Goal: Task Accomplishment & Management: Use online tool/utility

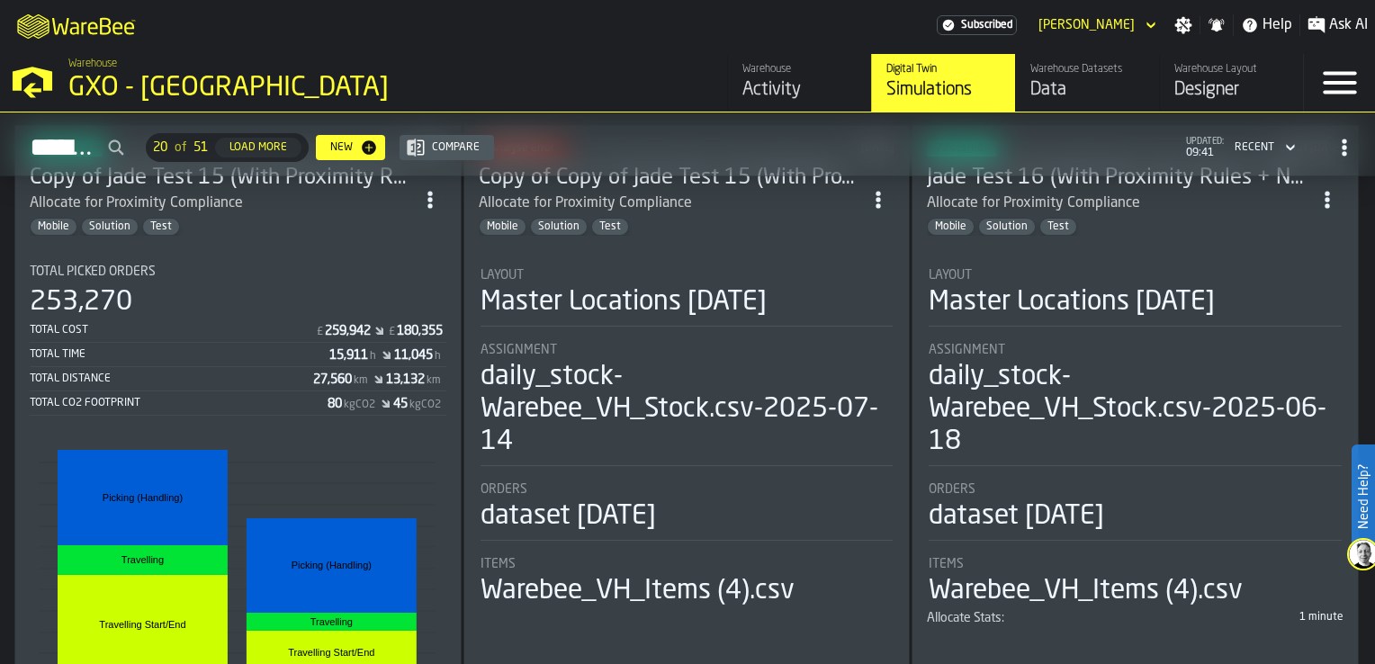
scroll to position [90, 0]
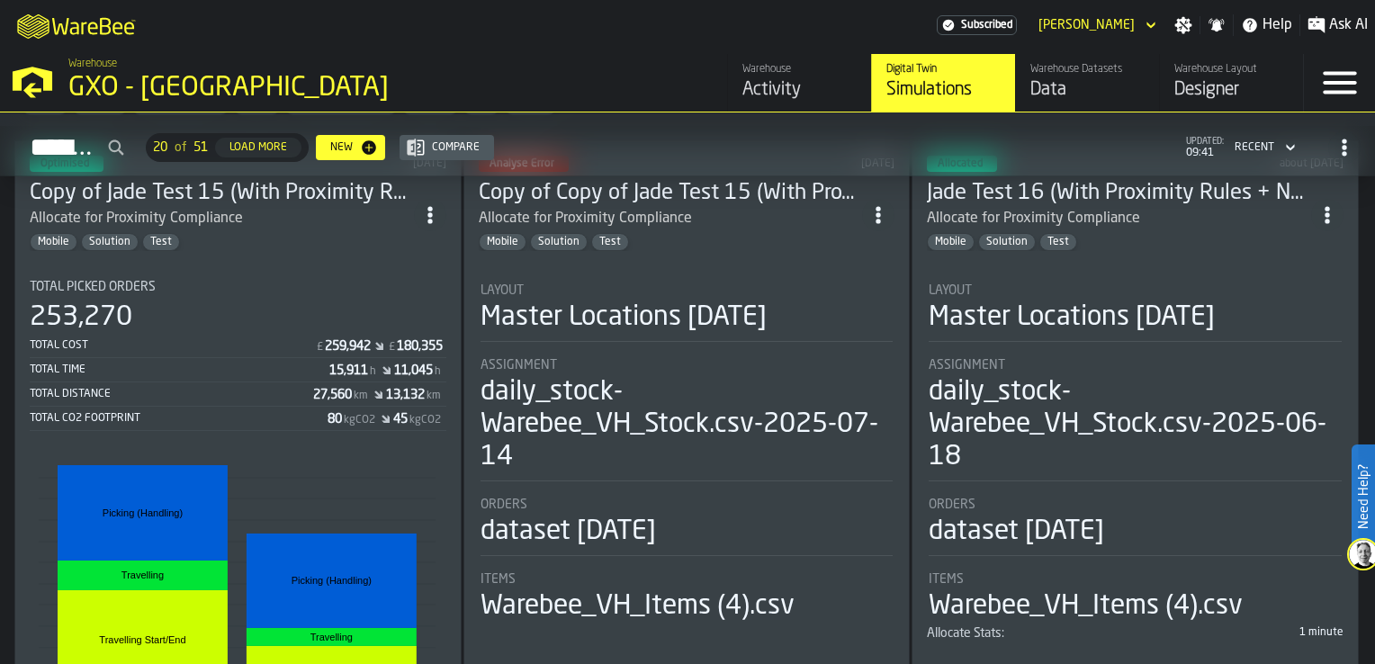
click at [426, 206] on icon "ItemListCard-DashboardItemContainer" at bounding box center [430, 215] width 18 height 18
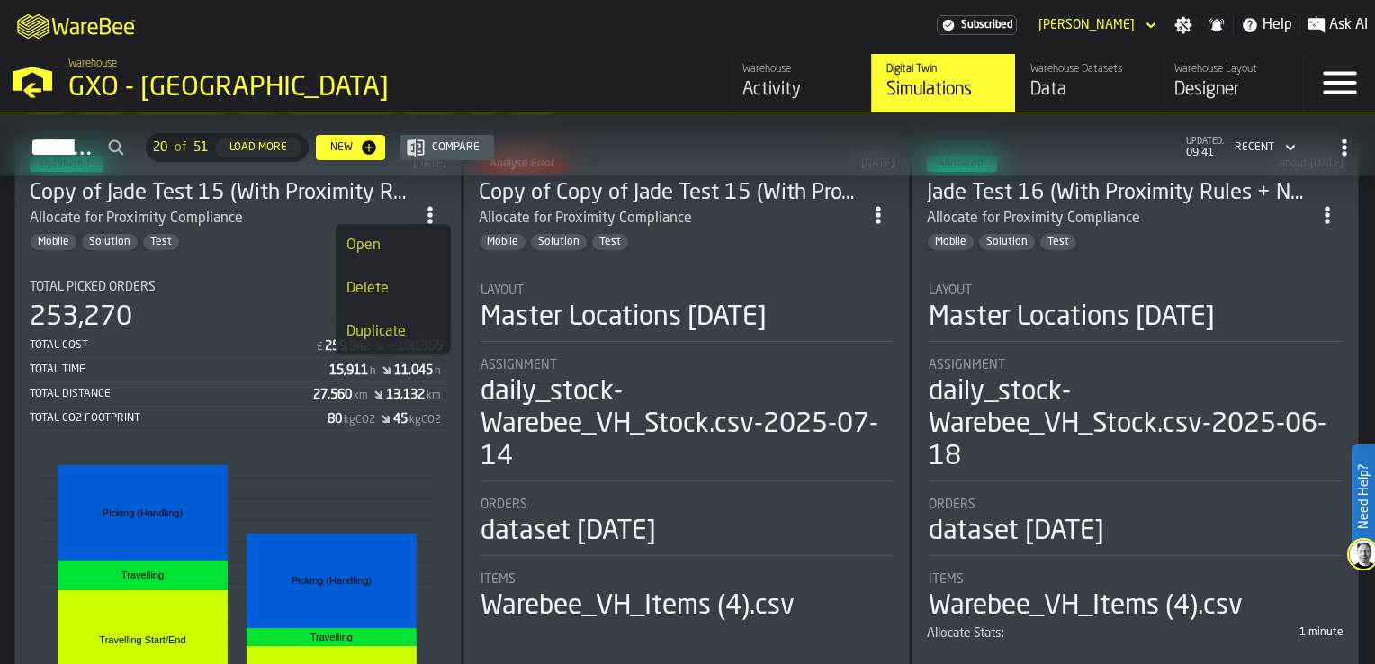
click at [396, 334] on div "Duplicate" at bounding box center [393, 332] width 94 height 22
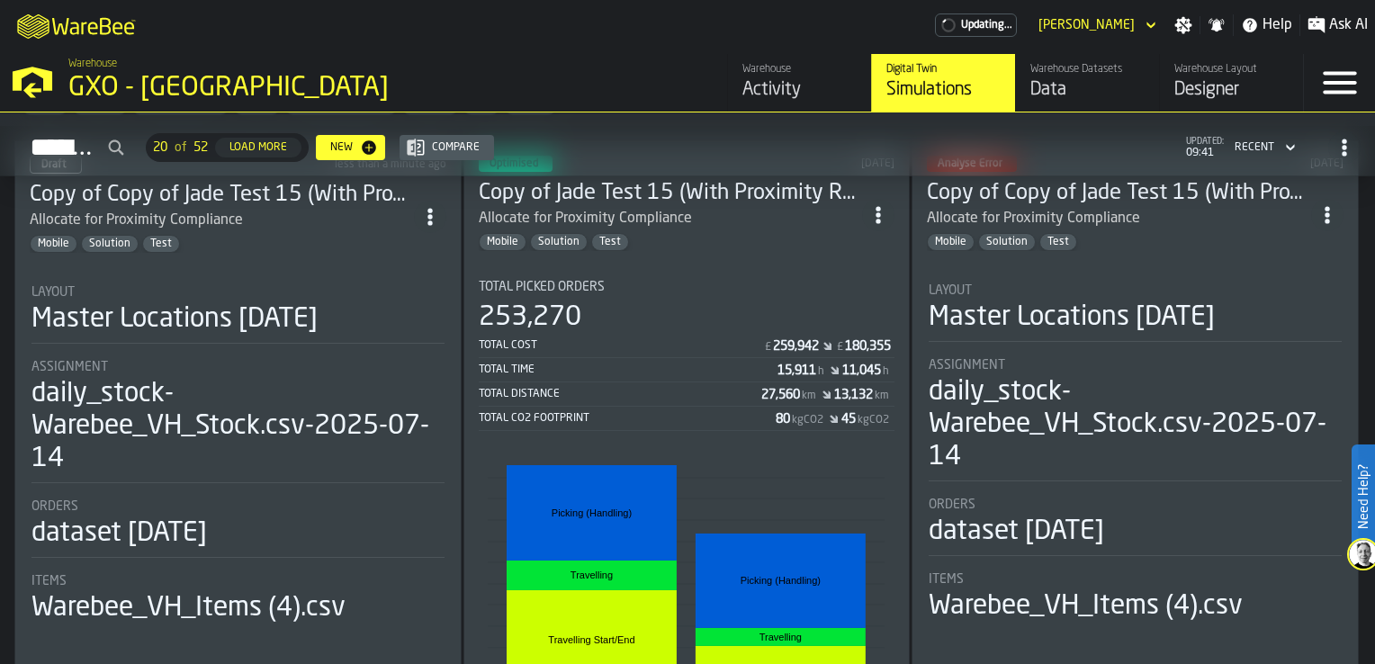
scroll to position [0, 0]
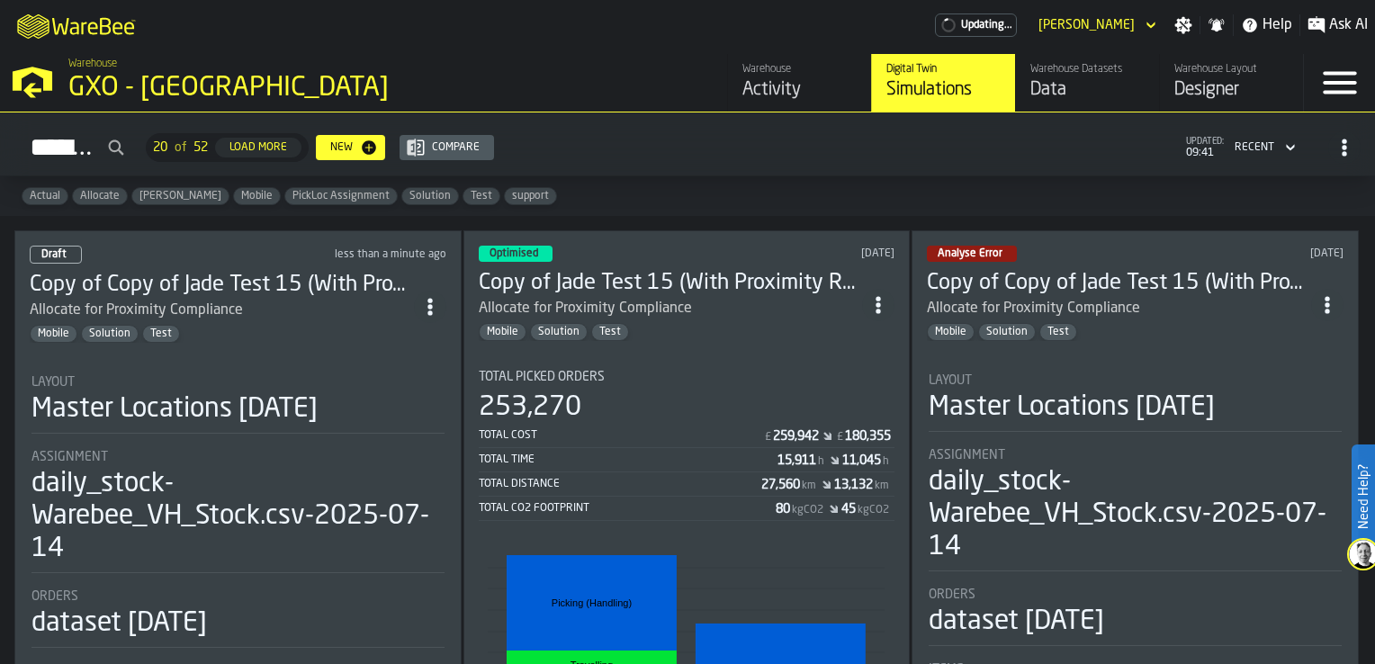
click at [273, 300] on div "Allocate for Proximity Compliance" at bounding box center [222, 311] width 384 height 22
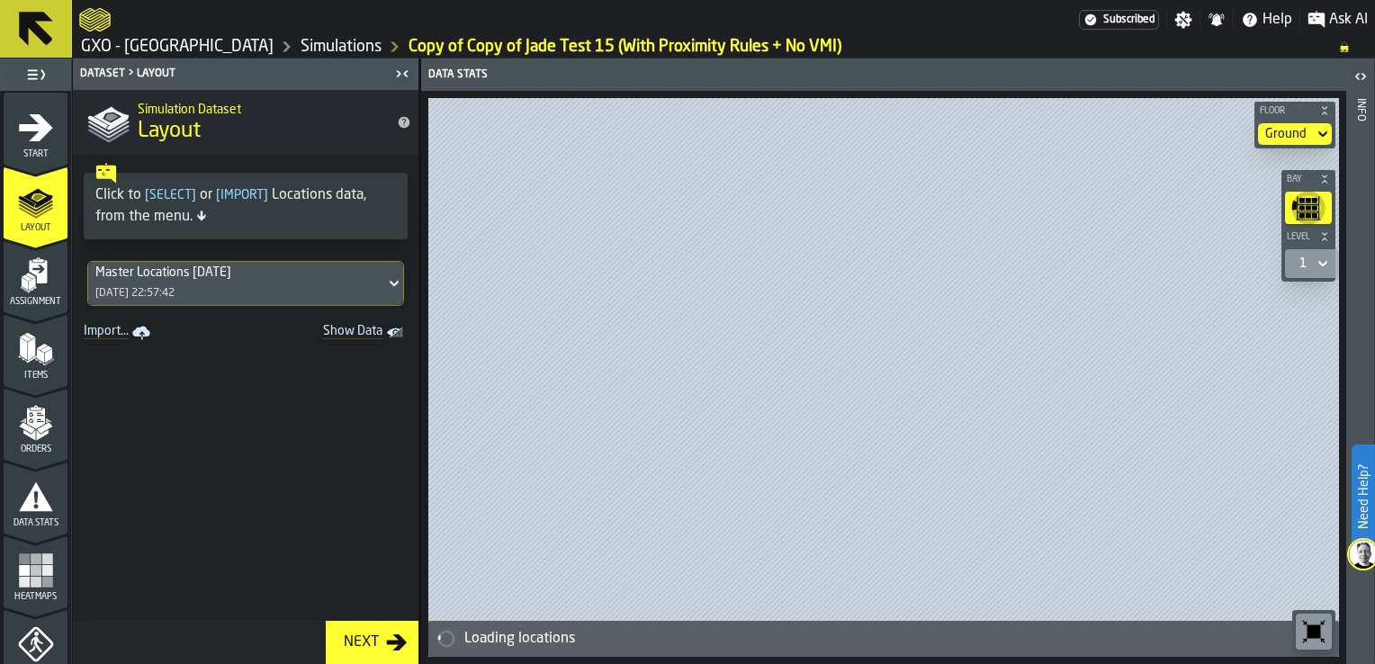
click at [55, 142] on div "Start" at bounding box center [36, 134] width 64 height 49
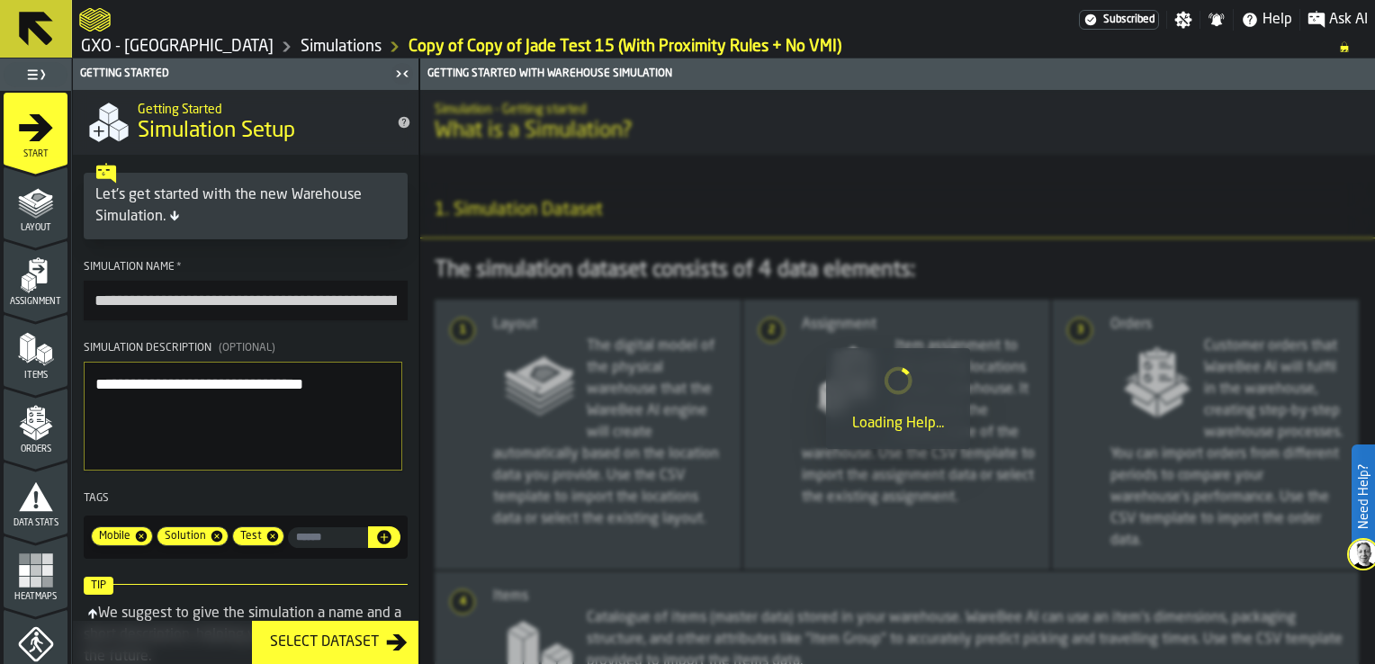
click at [315, 311] on input "**********" at bounding box center [246, 301] width 324 height 40
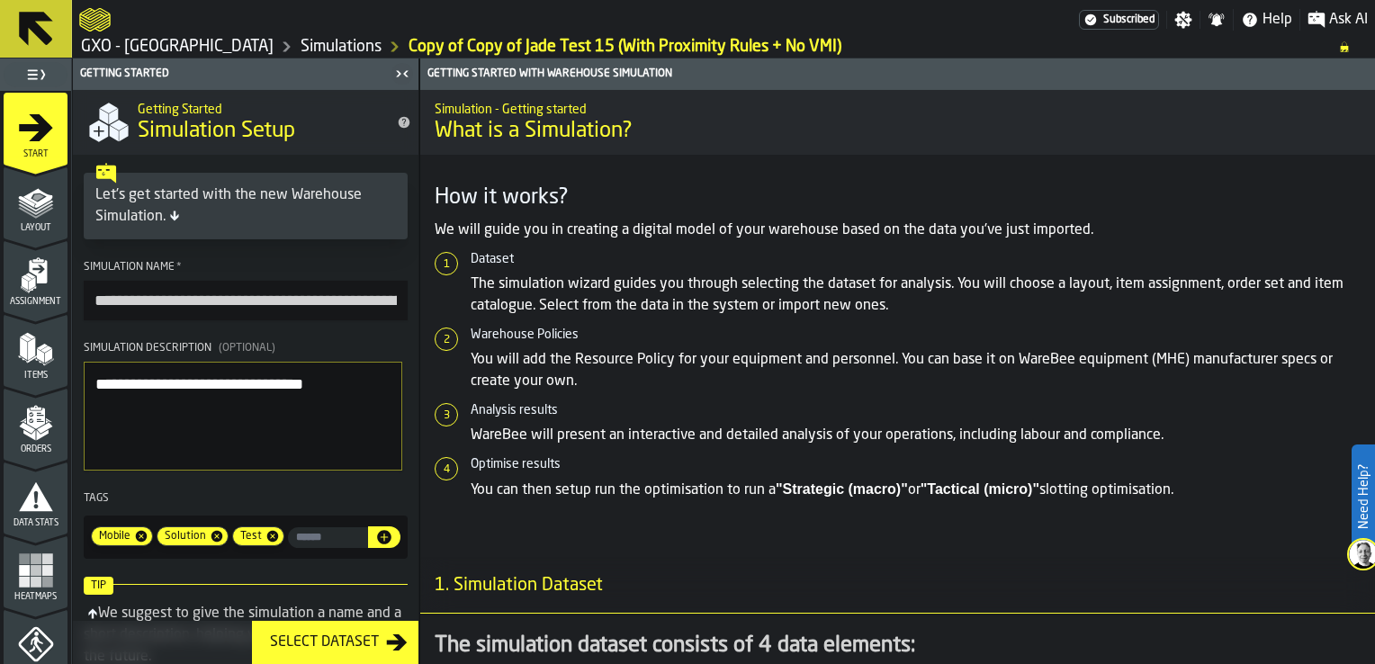
drag, startPoint x: 209, startPoint y: 299, endPoint x: 65, endPoint y: 263, distance: 148.4
click at [54, 282] on aside "**********" at bounding box center [209, 360] width 419 height 605
type input "**********"
click at [23, 300] on span "Assignment" at bounding box center [36, 302] width 64 height 10
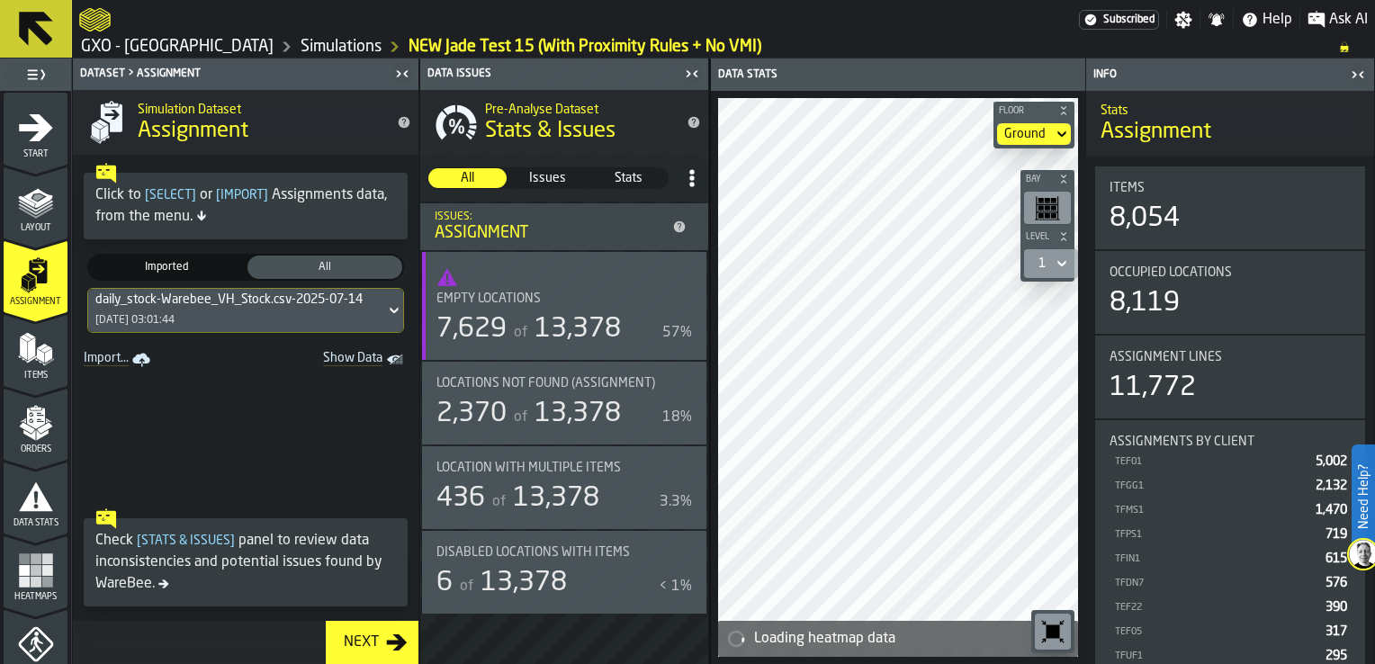
click at [277, 313] on div "daily_stock-Warebee_VH_Stock.csv-2025-07-14 [DATE] 03:01:44" at bounding box center [236, 310] width 297 height 43
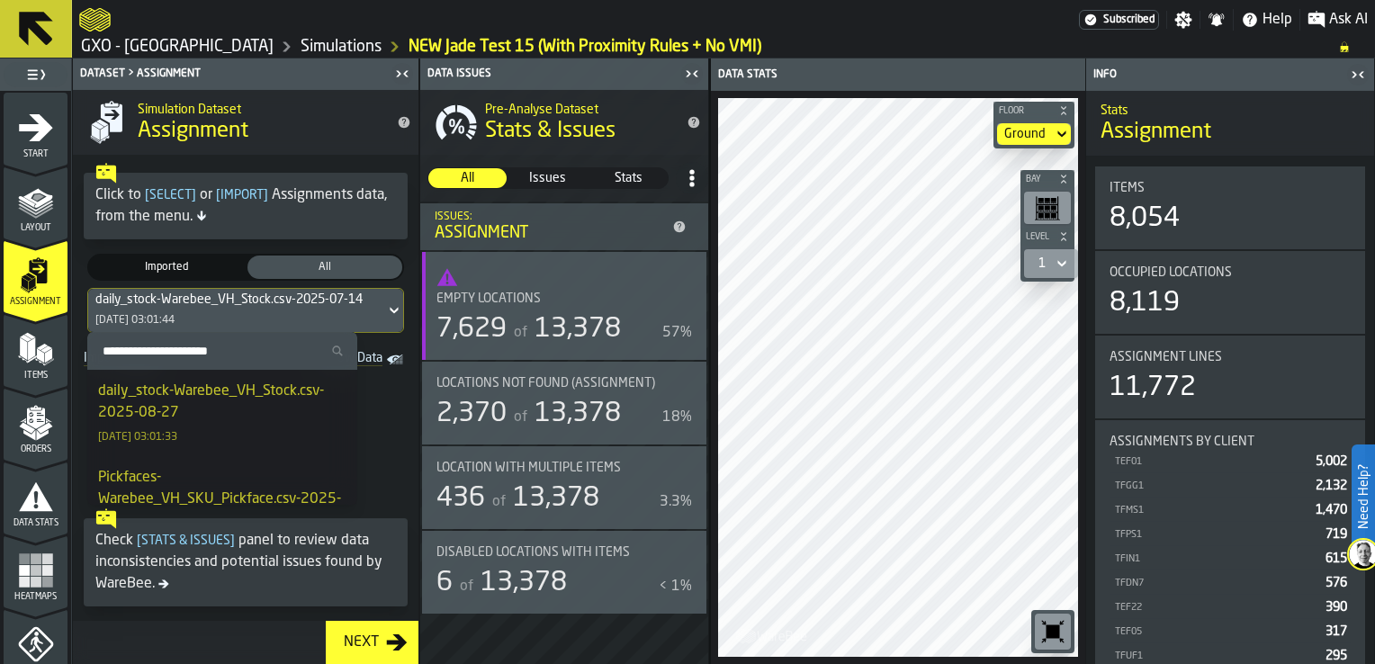
drag, startPoint x: 295, startPoint y: 406, endPoint x: 272, endPoint y: 411, distance: 24.0
click at [295, 403] on div "daily_stock-Warebee_VH_Stock.csv-2025-08-27" at bounding box center [222, 402] width 248 height 43
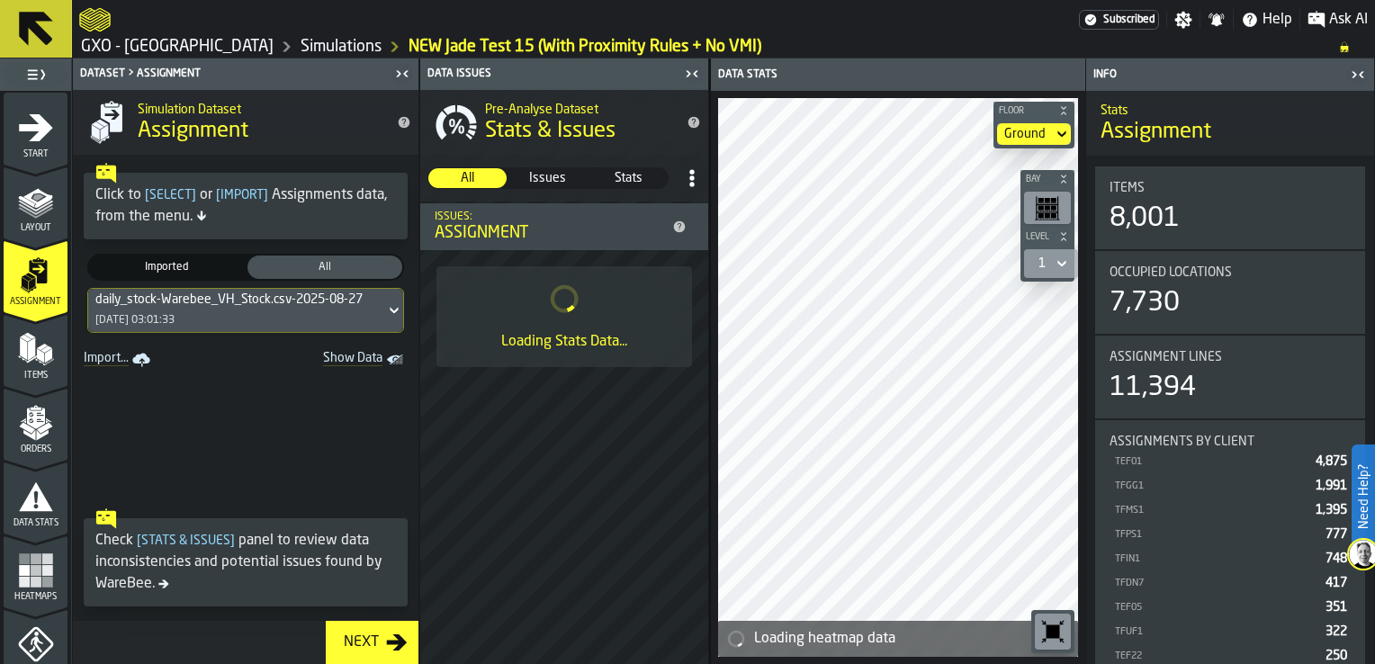
click at [36, 353] on polygon "menu Items" at bounding box center [39, 355] width 7 height 14
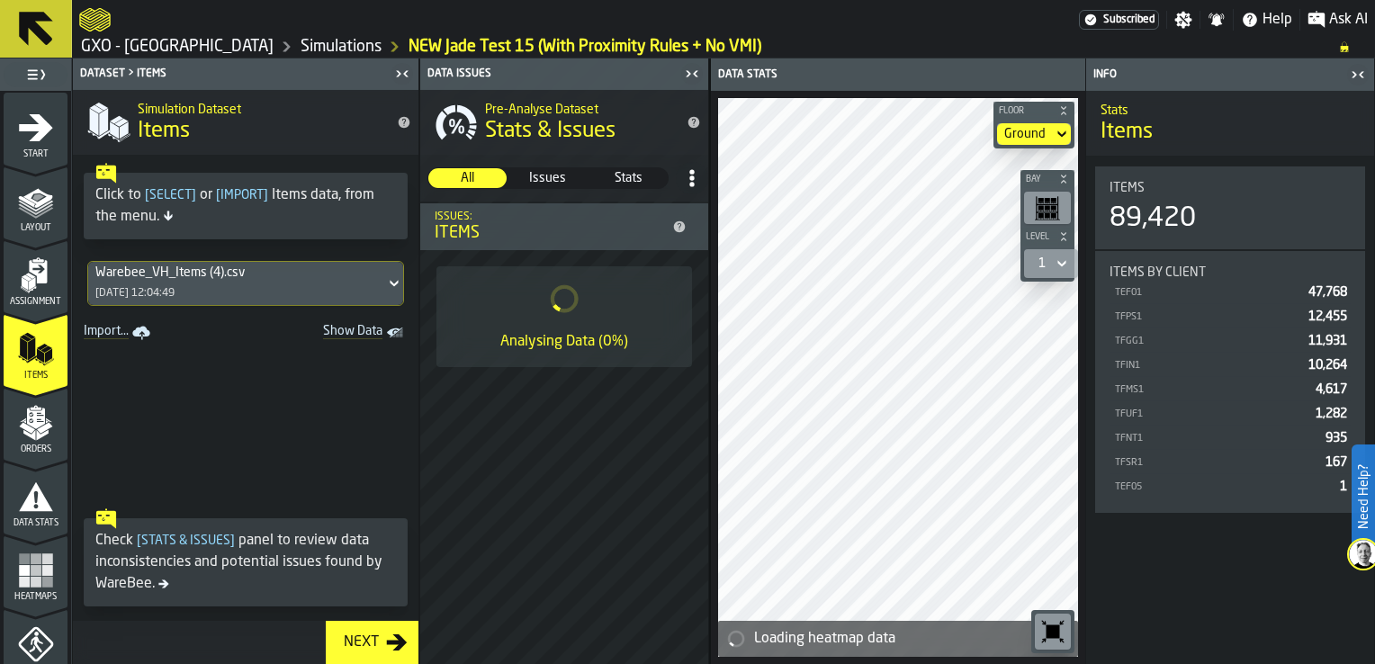
click at [239, 282] on div "Warebee_VH_Items (4).csv [DATE] 12:04:49" at bounding box center [236, 283] width 297 height 43
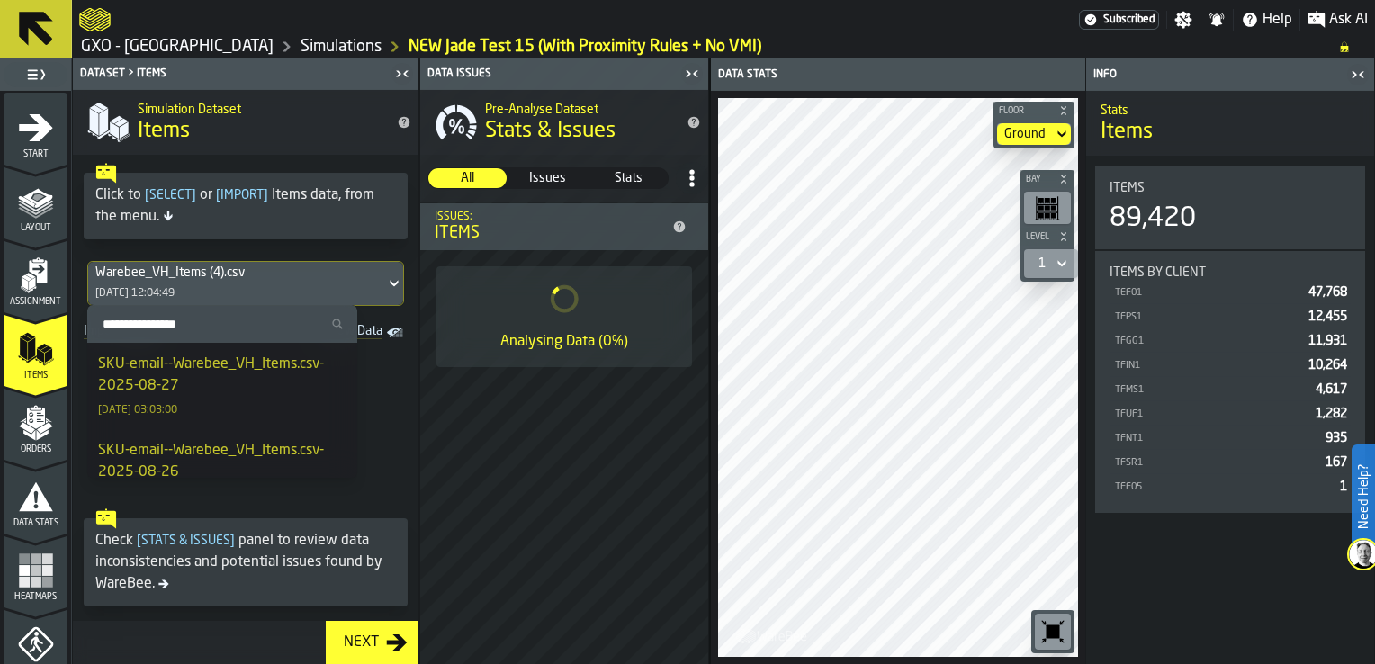
click at [245, 370] on div "SKU-email--Warebee_VH_Items.csv-2025-08-27" at bounding box center [222, 375] width 248 height 43
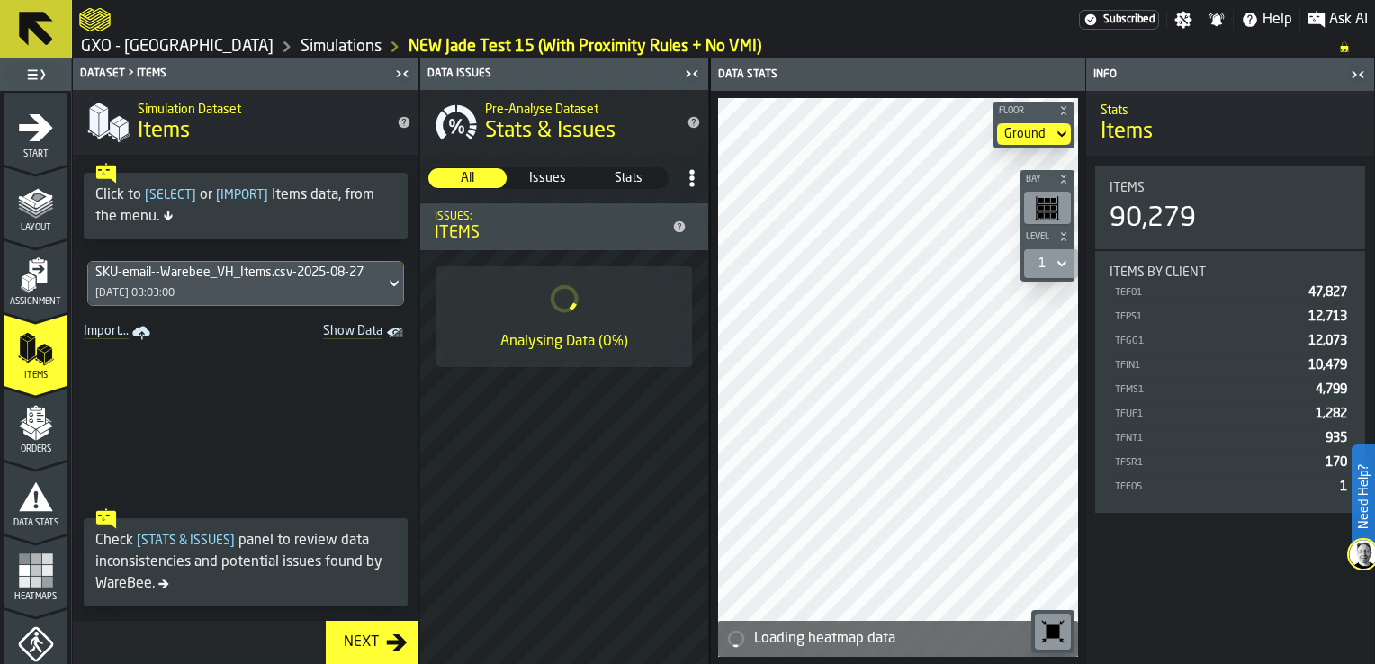
click at [33, 426] on icon "menu Orders" at bounding box center [35, 418] width 18 height 21
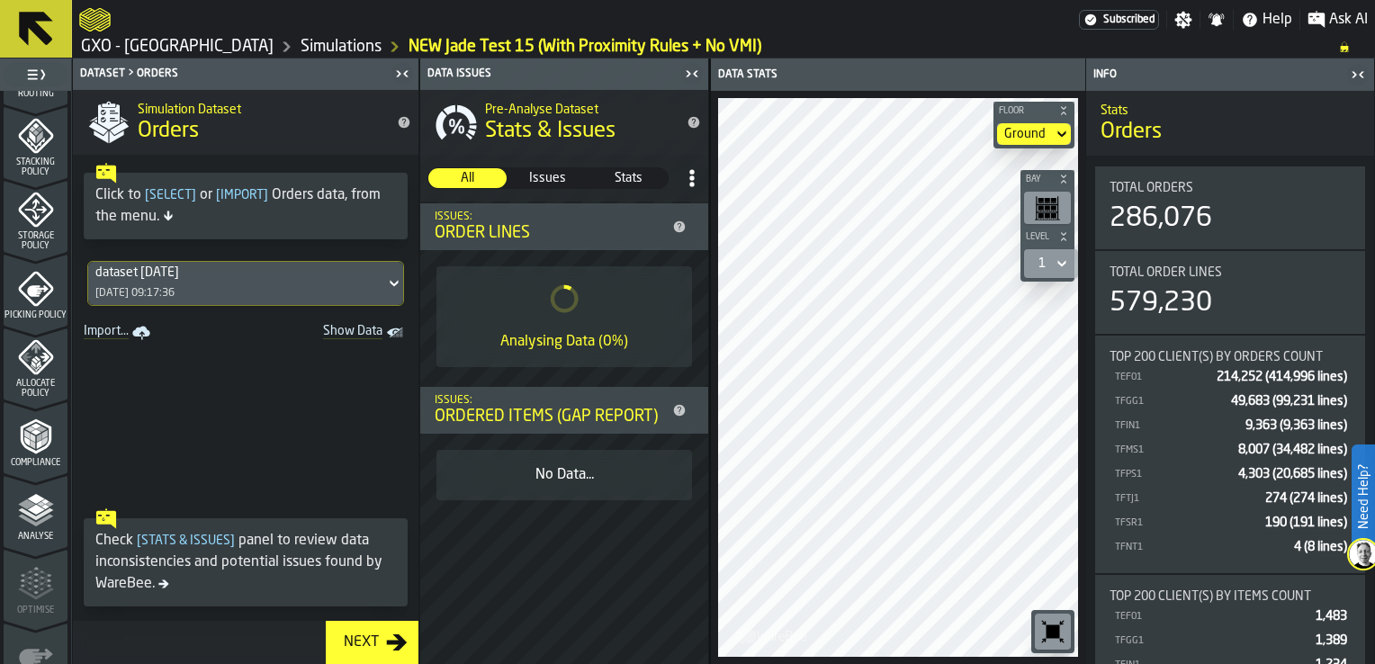
scroll to position [754, 0]
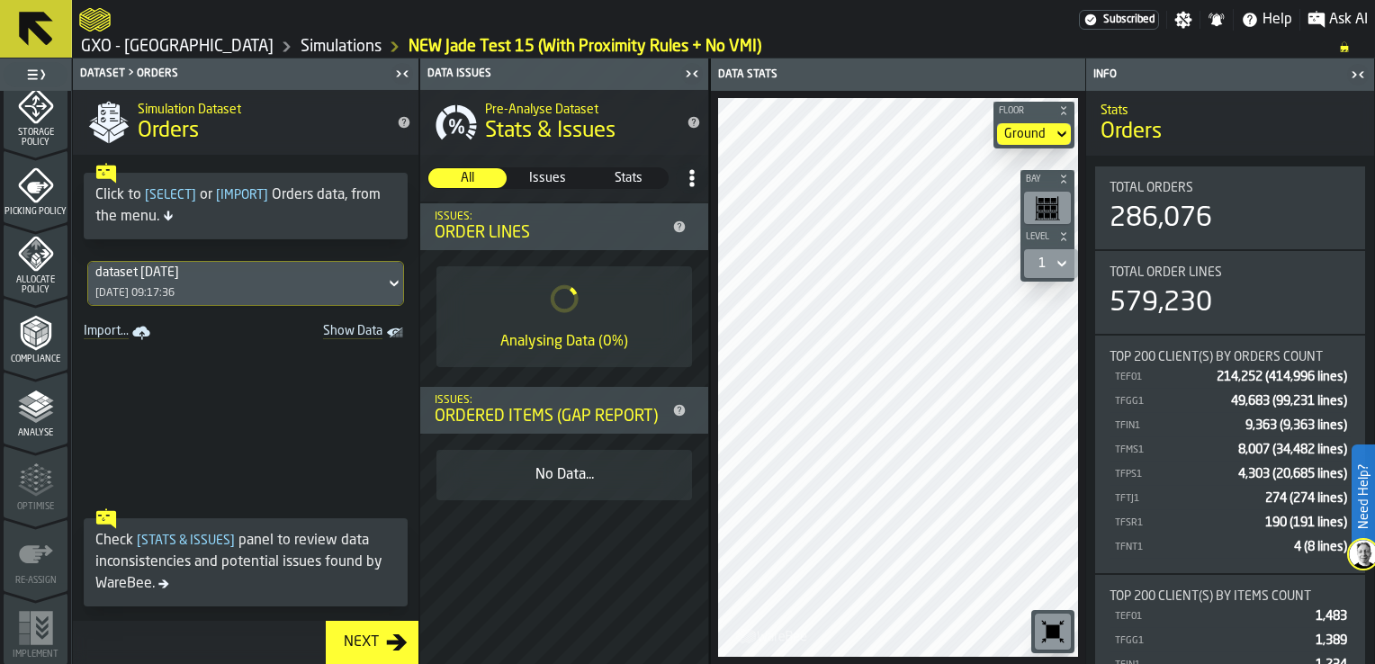
click at [35, 429] on span "Analyse" at bounding box center [36, 433] width 64 height 10
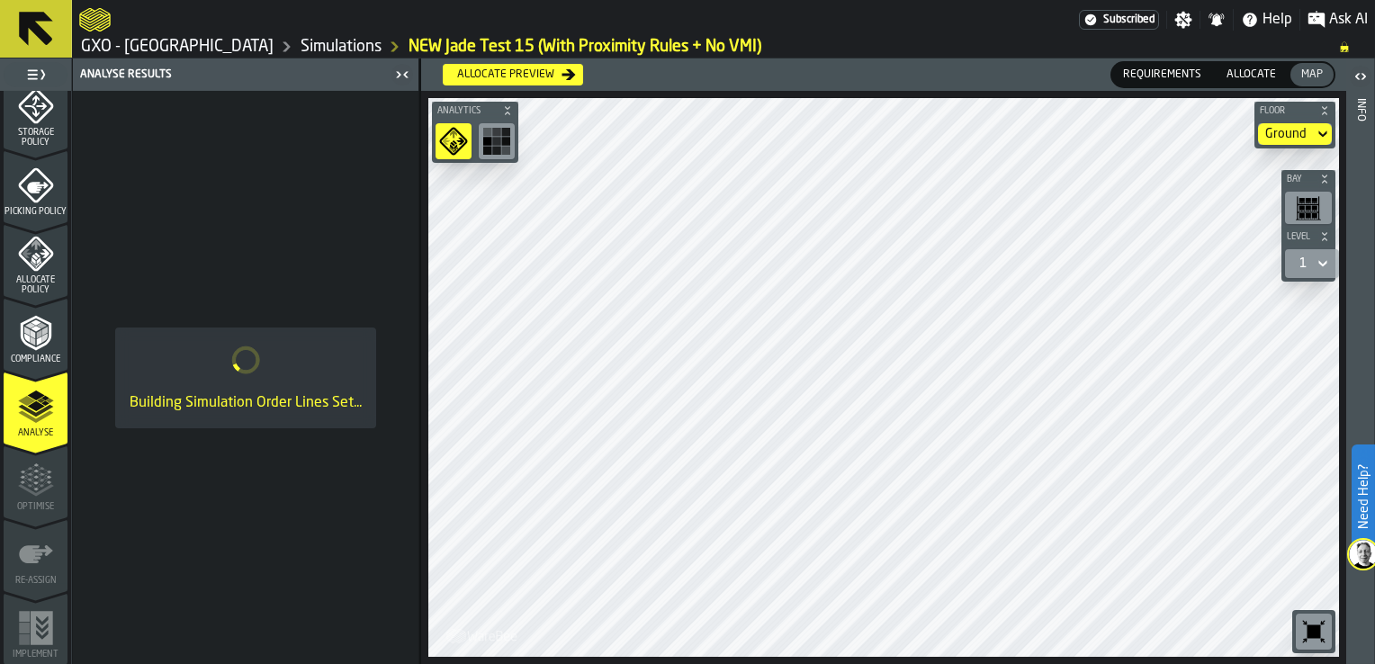
click at [1250, 67] on span "Allocate" at bounding box center [1251, 75] width 64 height 16
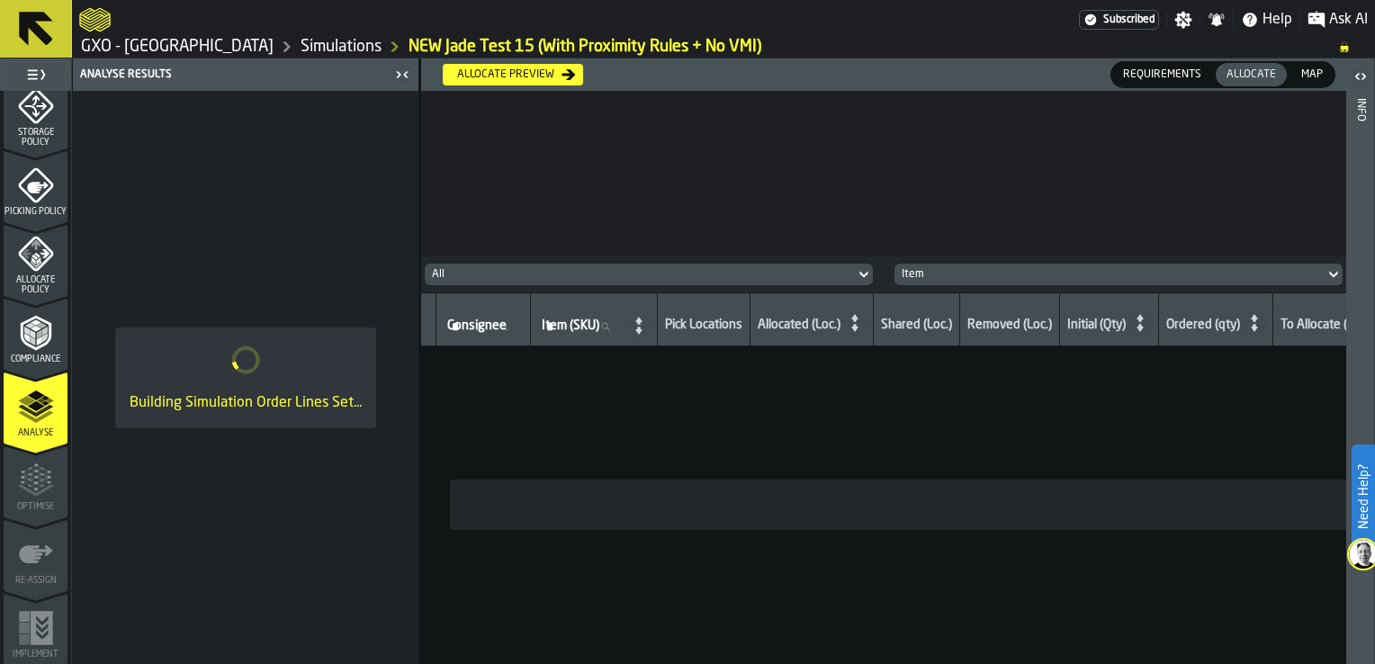
click at [1300, 74] on span "Map" at bounding box center [1312, 75] width 36 height 16
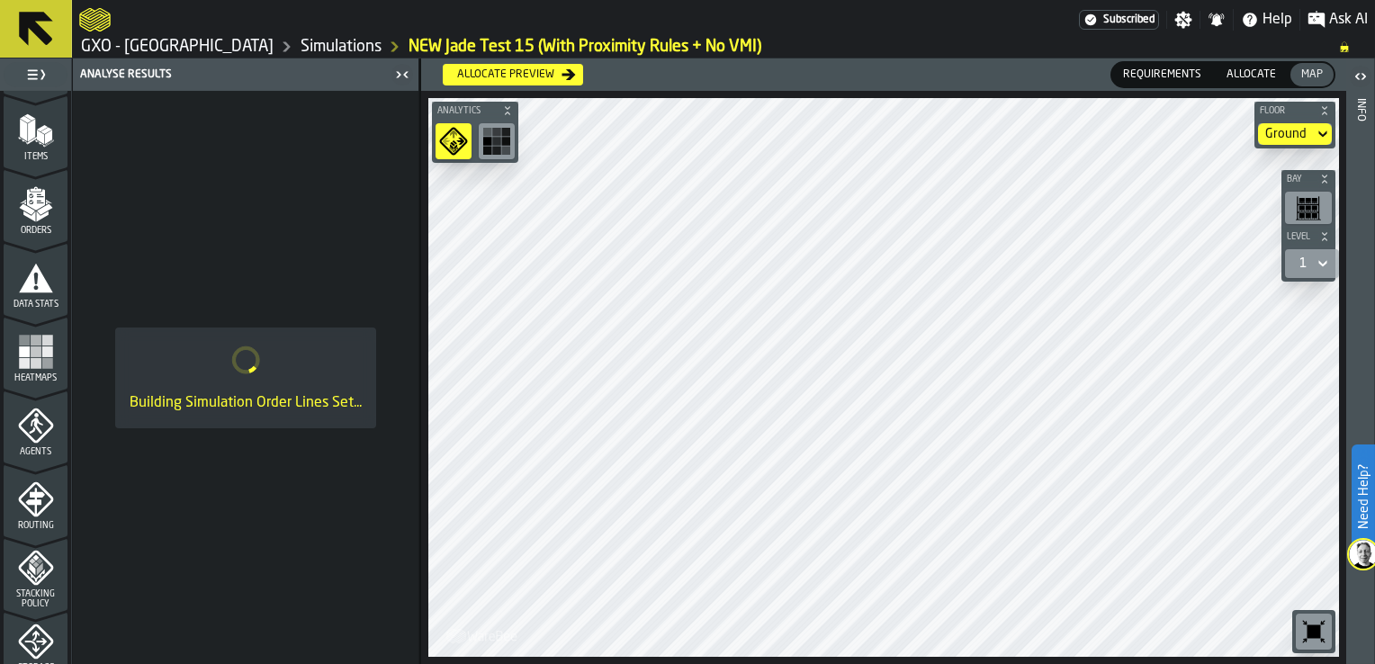
scroll to position [0, 0]
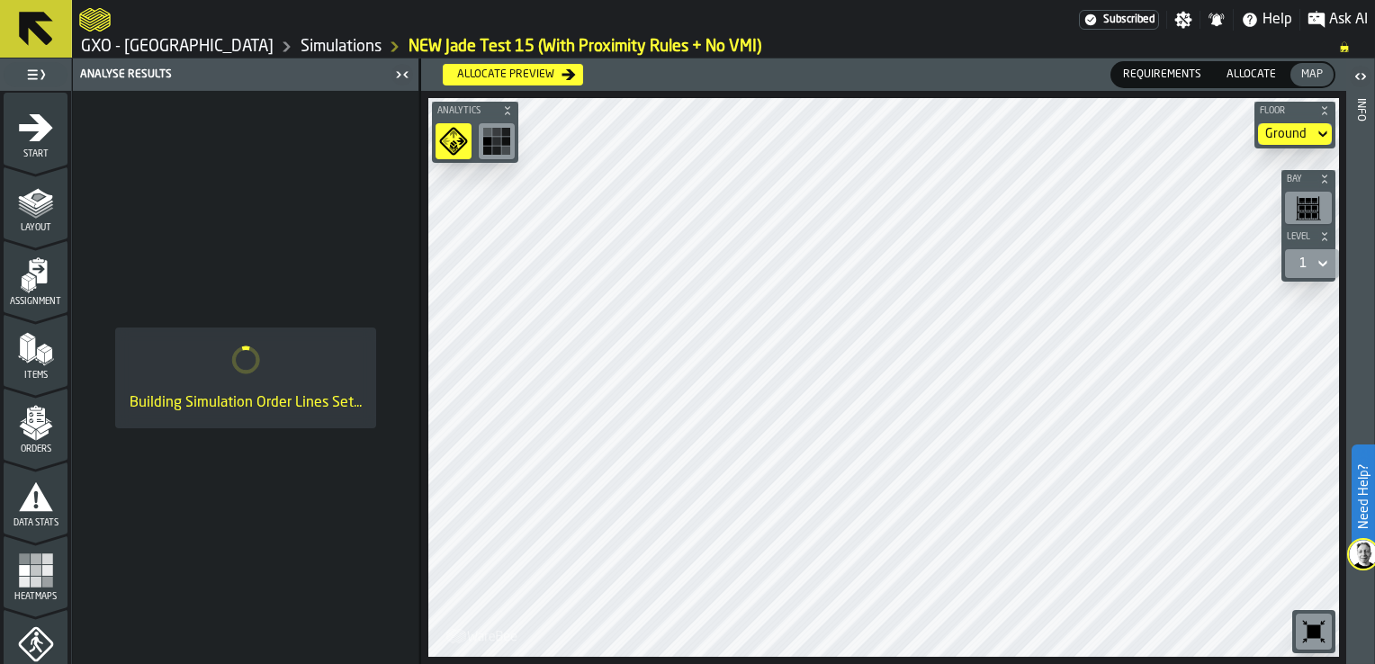
click at [40, 327] on div "Items" at bounding box center [36, 350] width 64 height 60
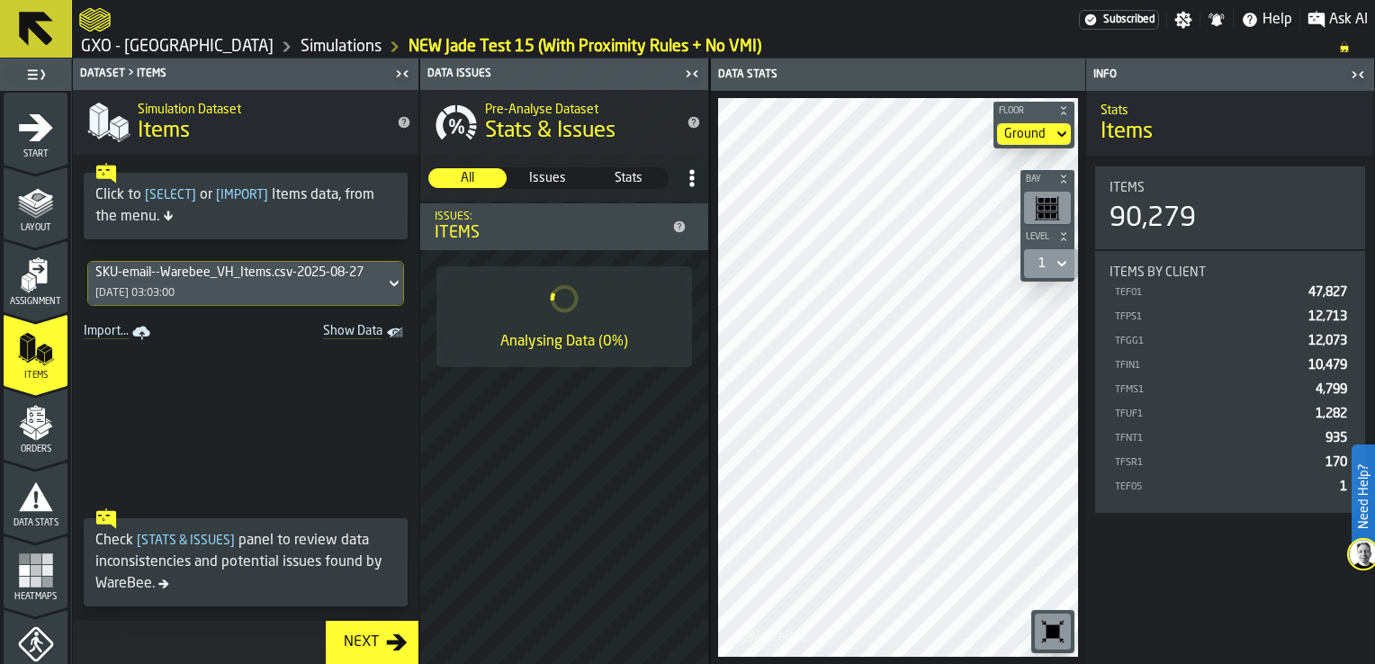
click at [41, 275] on icon "menu Assignment" at bounding box center [38, 271] width 18 height 23
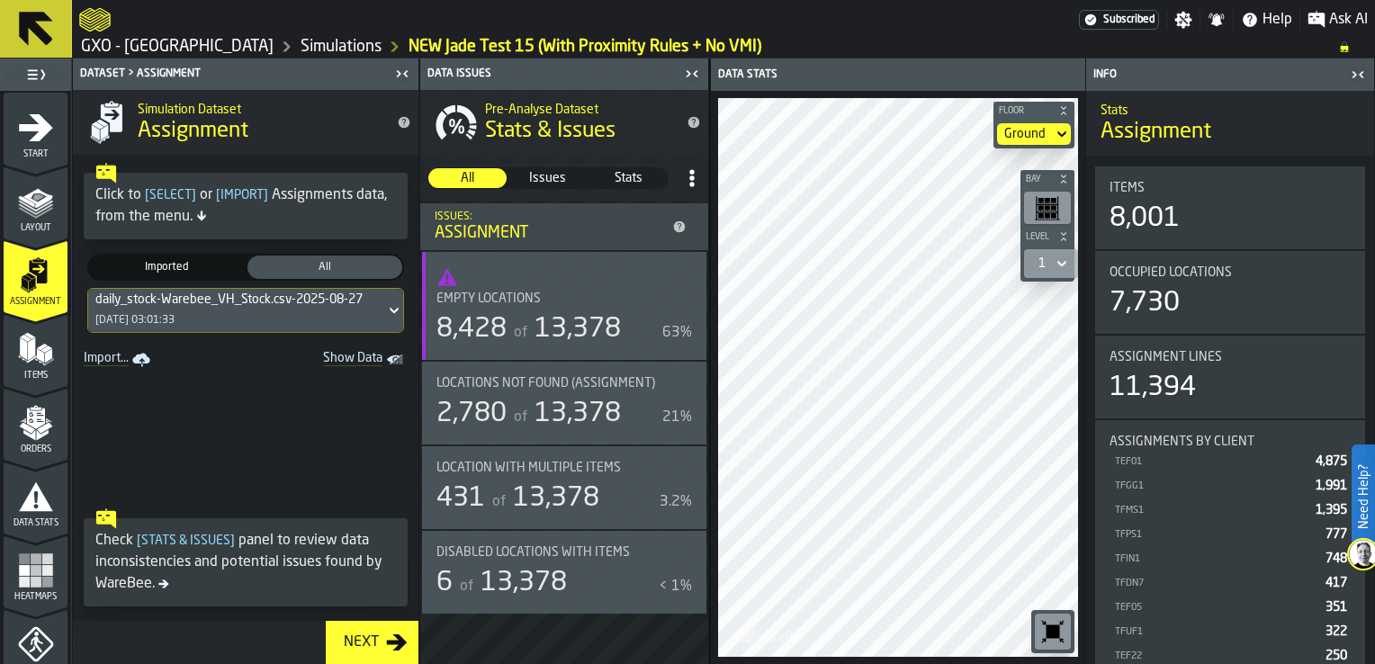
click at [43, 343] on icon "menu Items" at bounding box center [36, 349] width 36 height 36
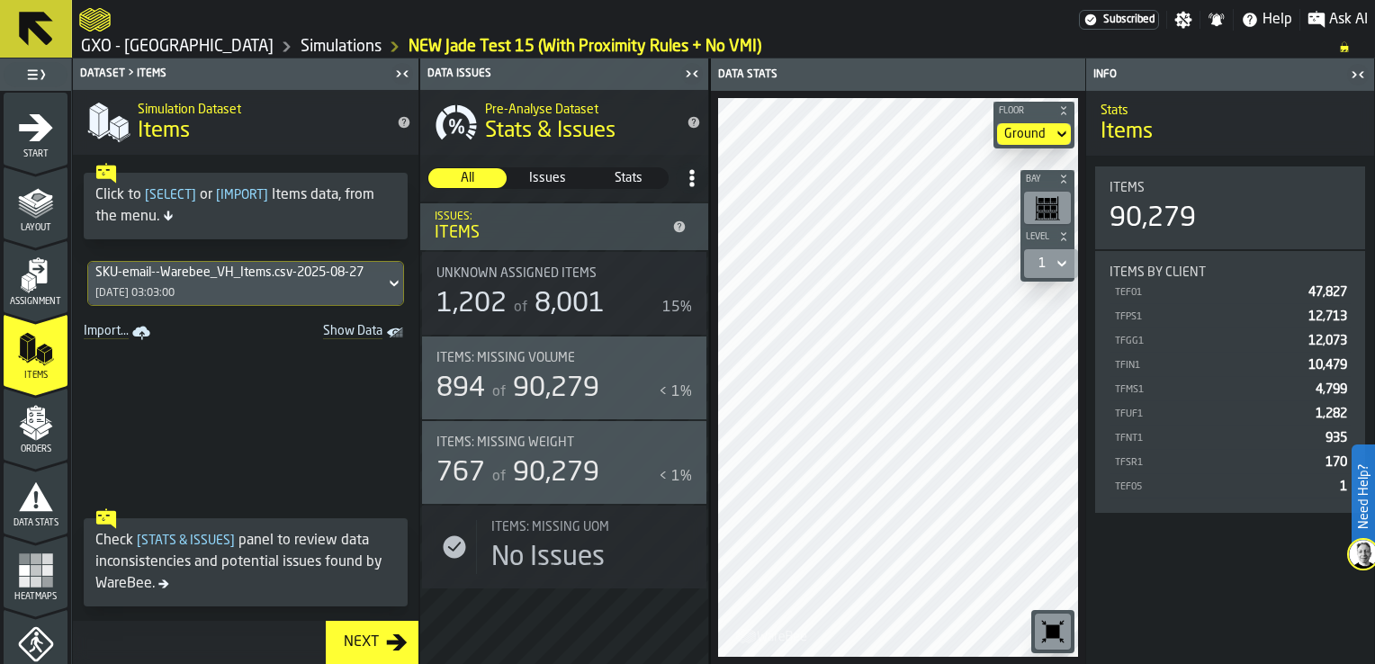
click at [518, 390] on span "90,279" at bounding box center [556, 388] width 86 height 27
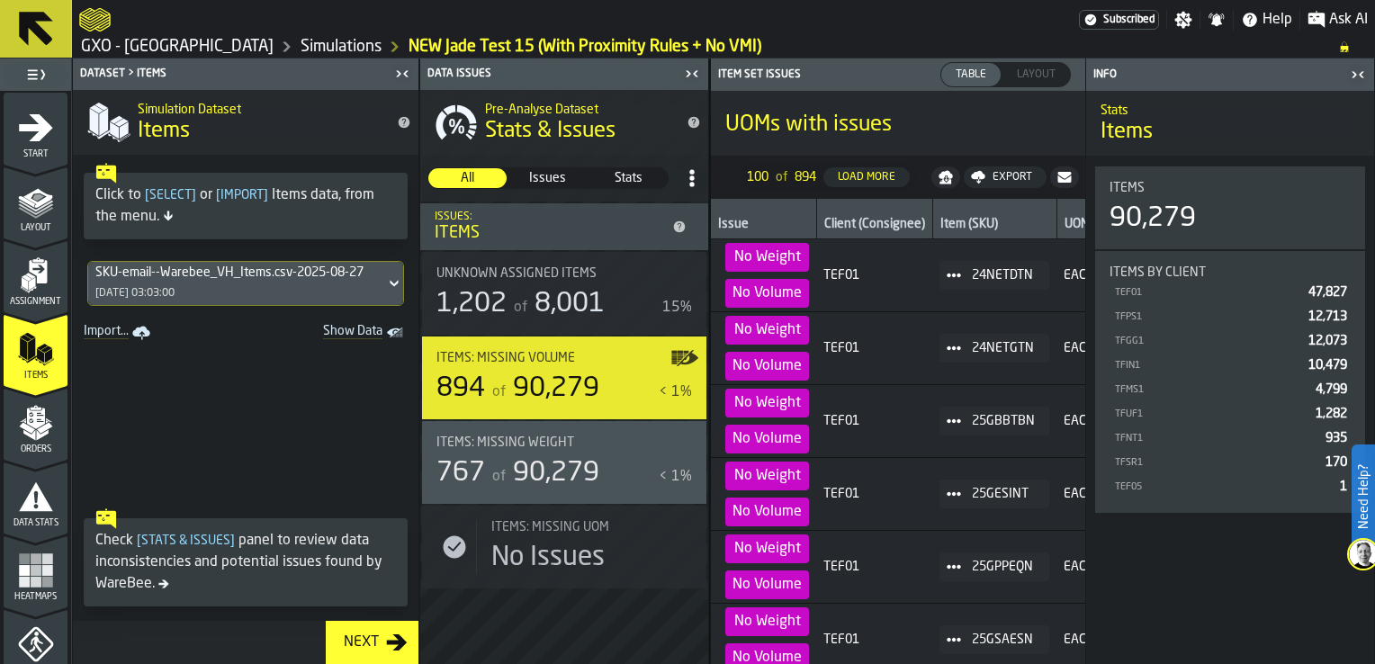
click at [500, 297] on div "1,202" at bounding box center [471, 304] width 70 height 32
click at [27, 499] on icon "menu Data Stats" at bounding box center [36, 495] width 34 height 29
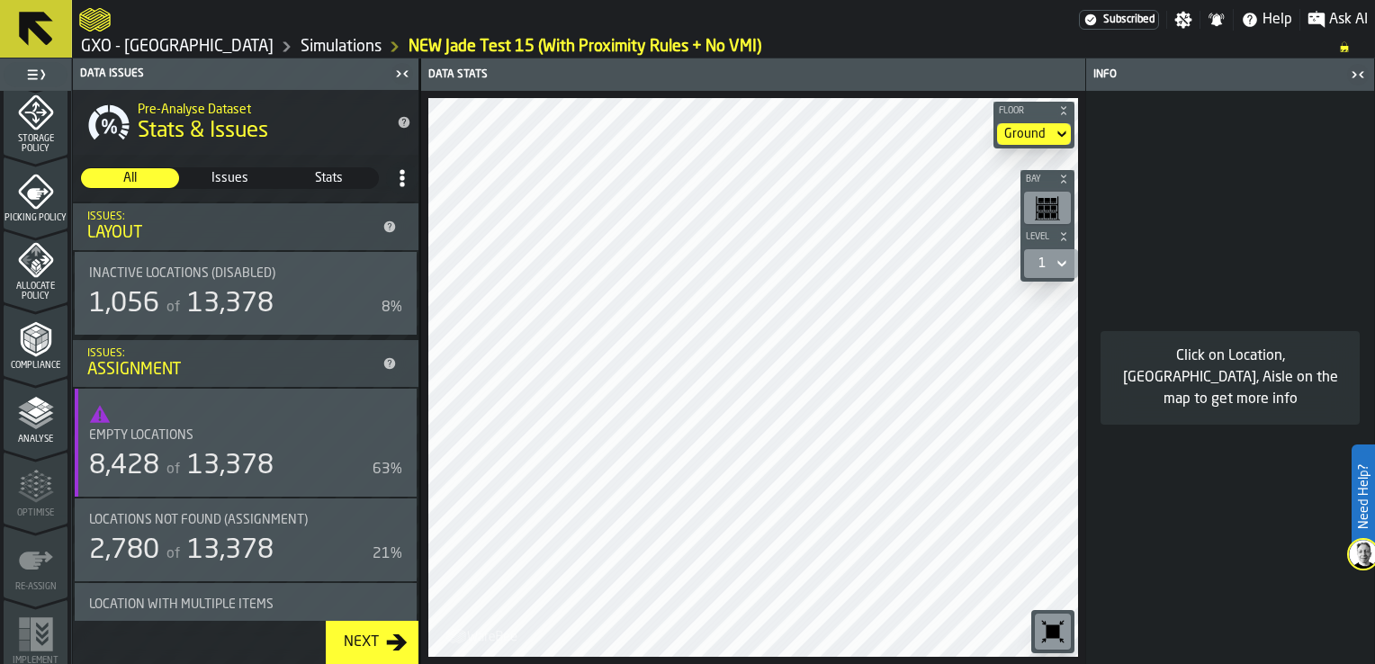
scroll to position [754, 0]
click at [22, 435] on span "Analyse" at bounding box center [36, 433] width 64 height 10
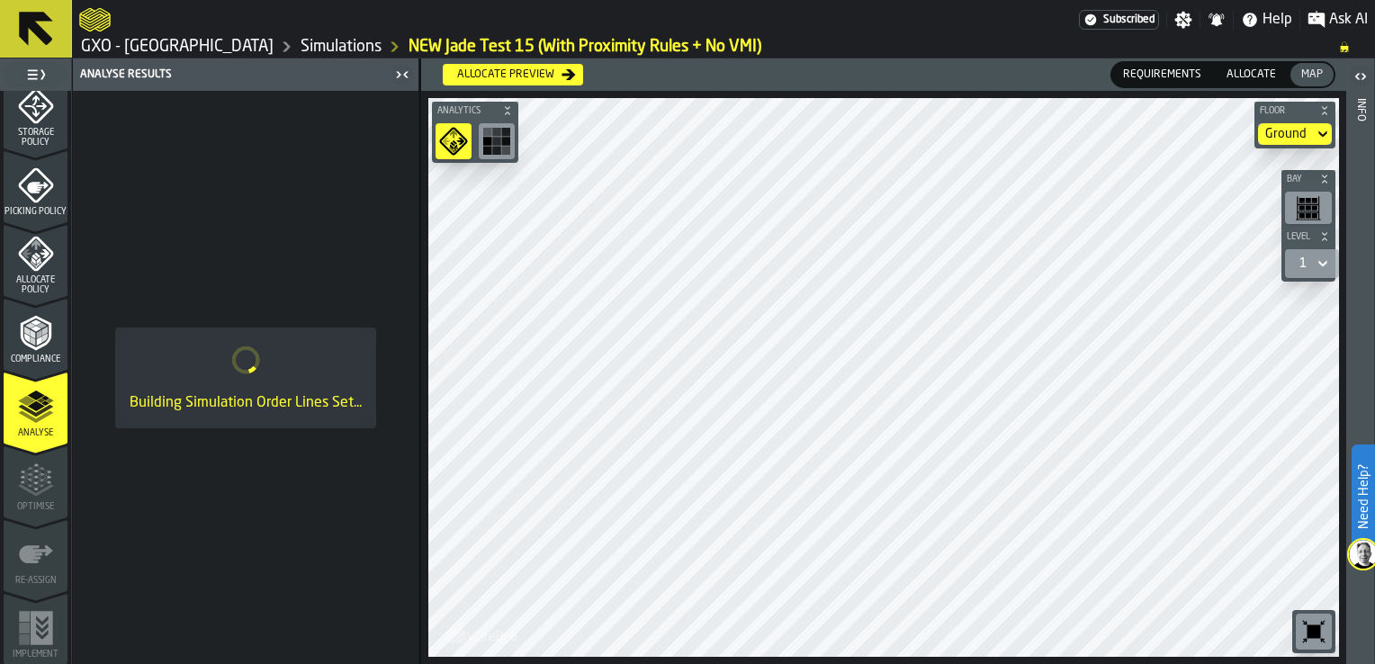
click at [300, 41] on link "Simulations" at bounding box center [340, 47] width 81 height 20
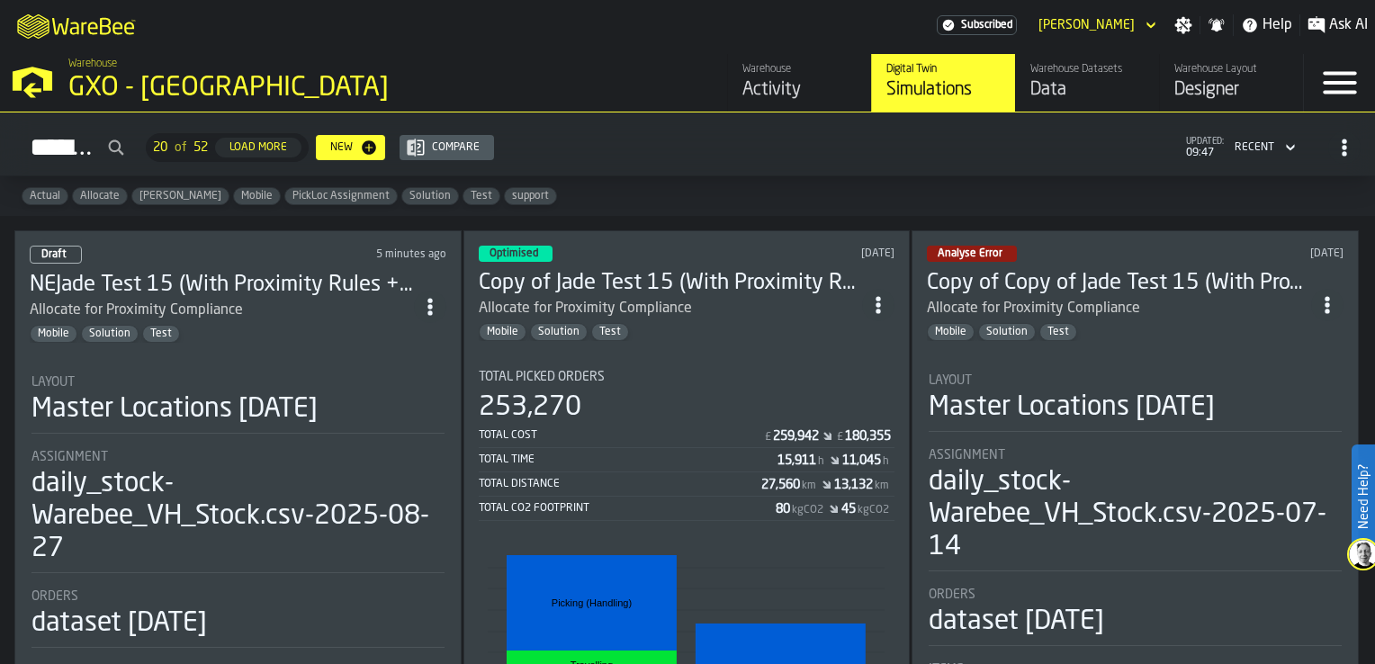
click at [318, 333] on div "Mobile Solution Test" at bounding box center [222, 334] width 384 height 18
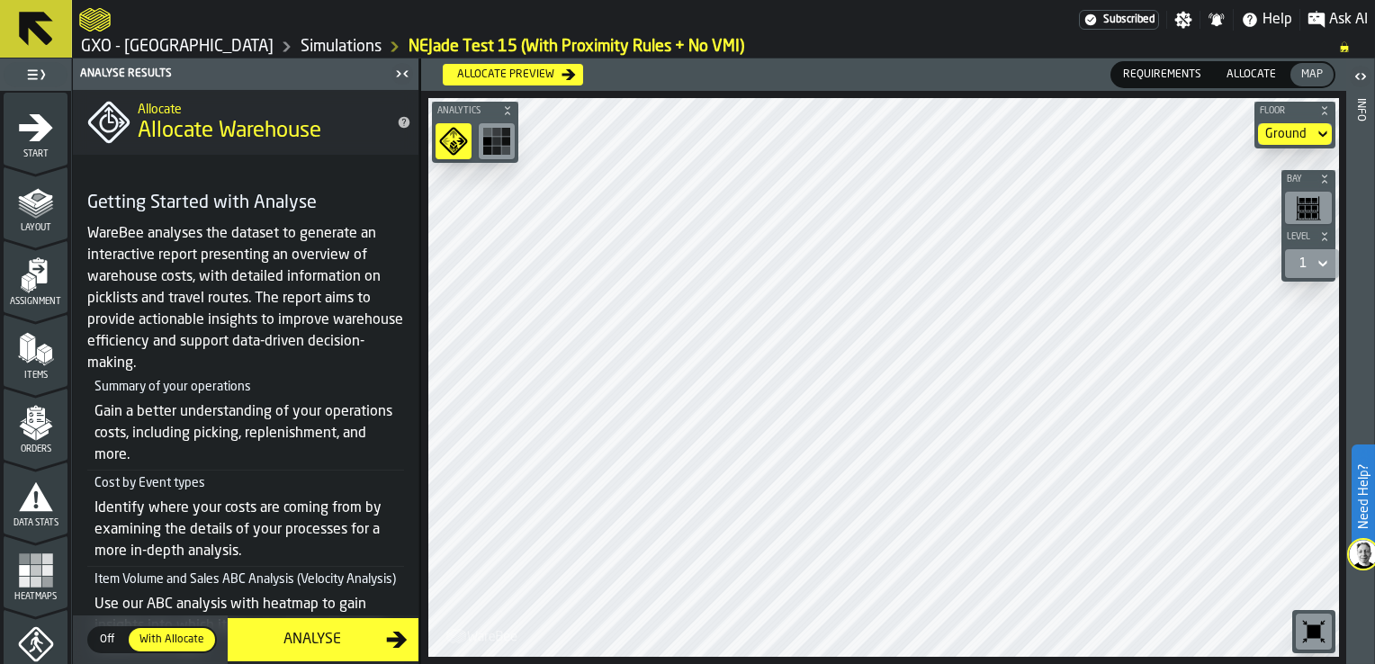
click at [31, 151] on span "Start" at bounding box center [36, 154] width 64 height 10
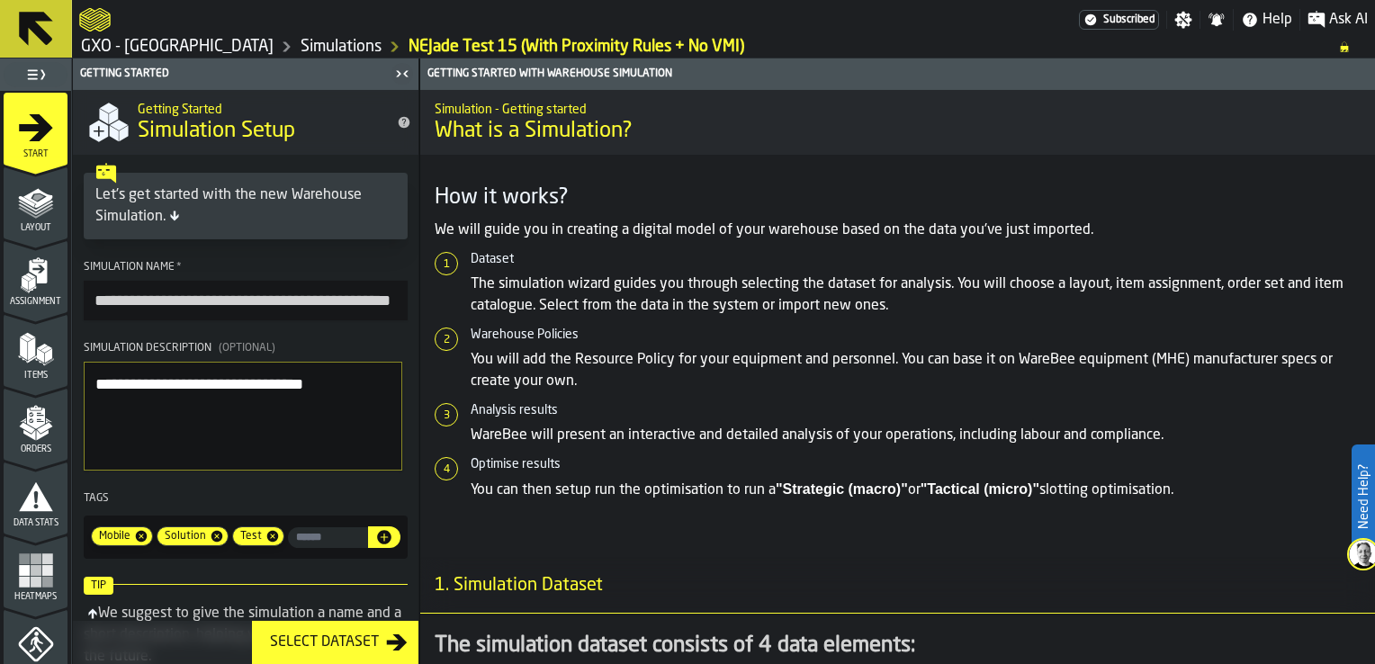
click at [115, 304] on input "**********" at bounding box center [246, 301] width 324 height 40
type input "**********"
click at [36, 211] on polygon "menu Layout" at bounding box center [35, 208] width 35 height 11
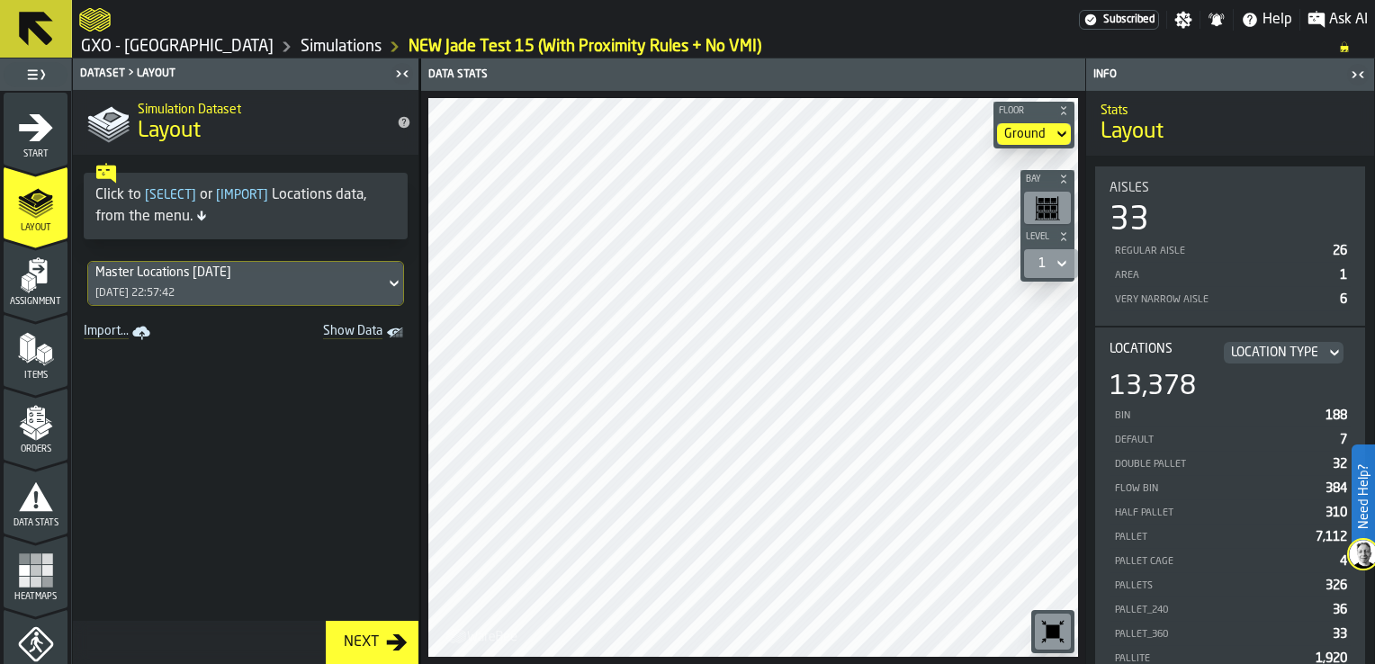
click at [18, 282] on icon "menu Assignment" at bounding box center [36, 275] width 36 height 36
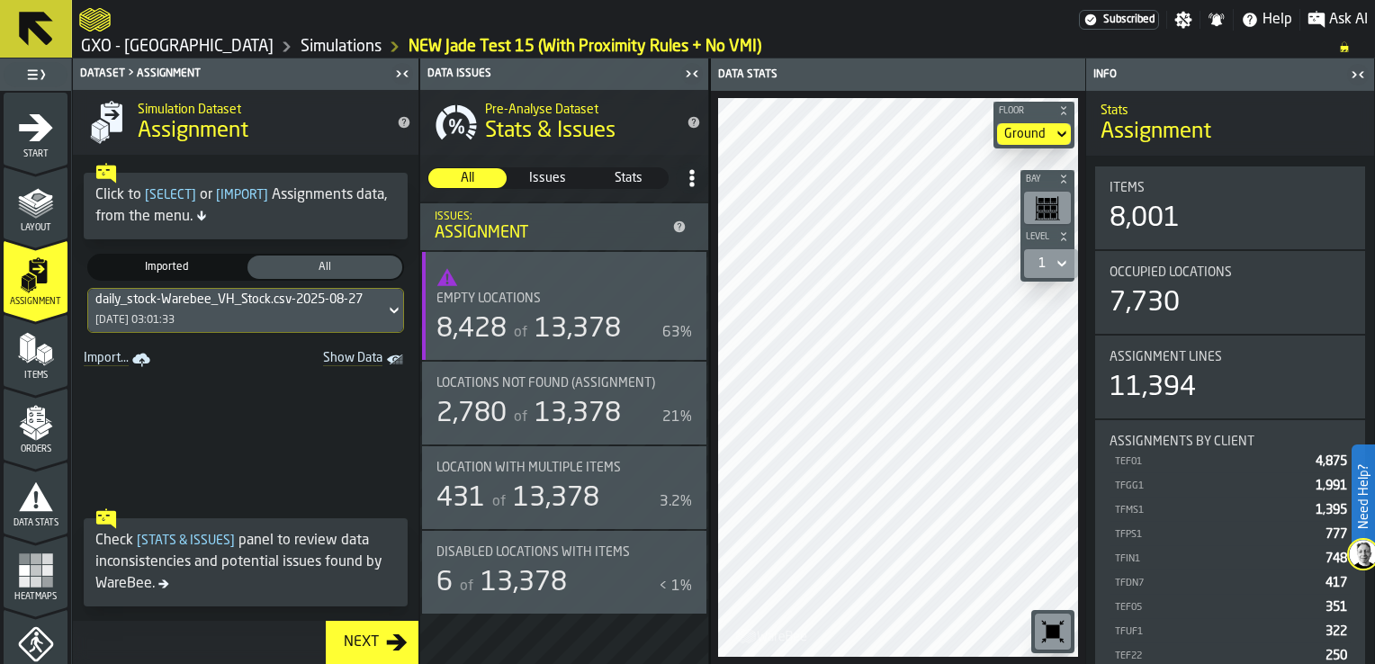
click at [12, 352] on div "Items" at bounding box center [36, 355] width 64 height 49
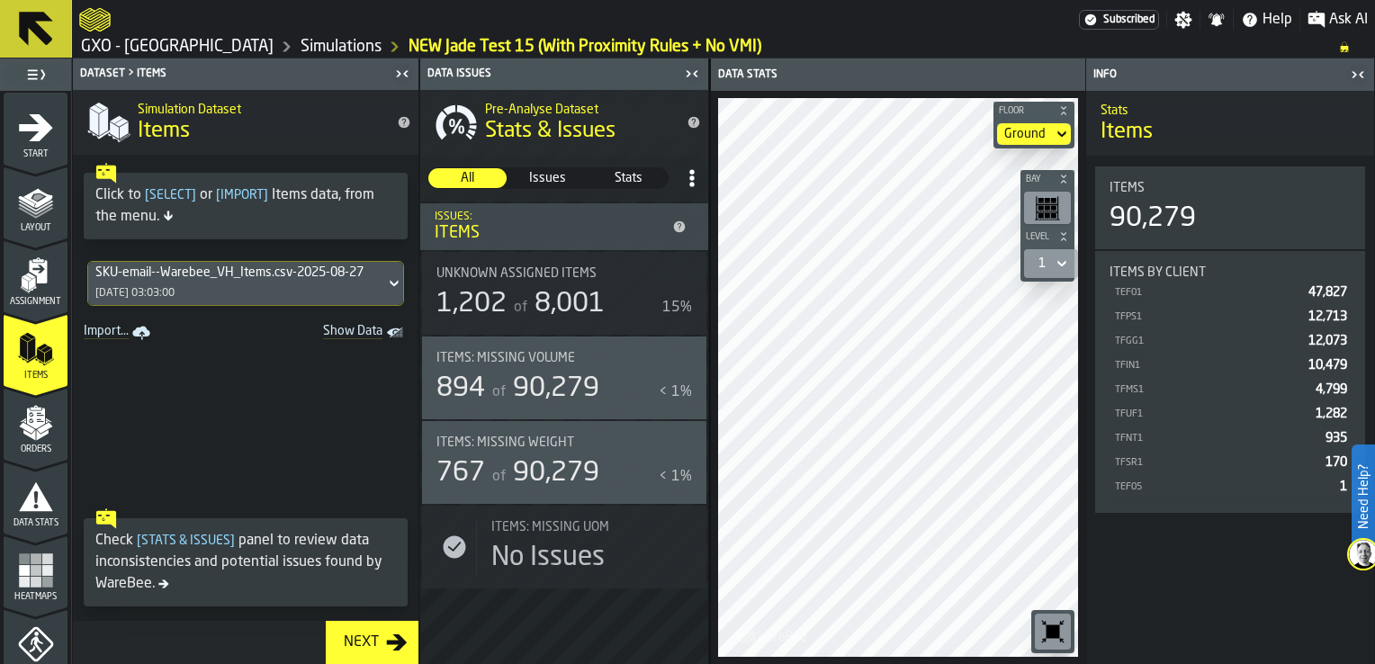
click at [30, 406] on icon "menu Orders" at bounding box center [35, 407] width 11 height 4
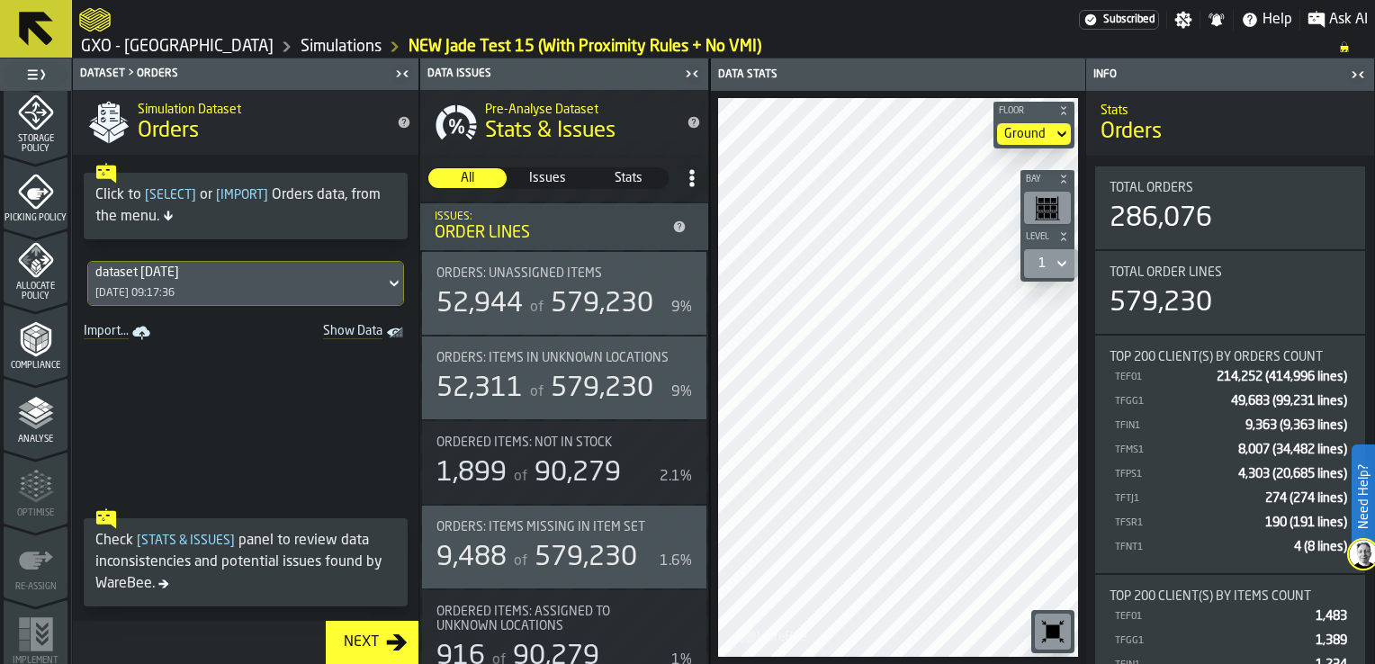
scroll to position [754, 0]
click at [19, 431] on span "Analyse" at bounding box center [36, 433] width 64 height 10
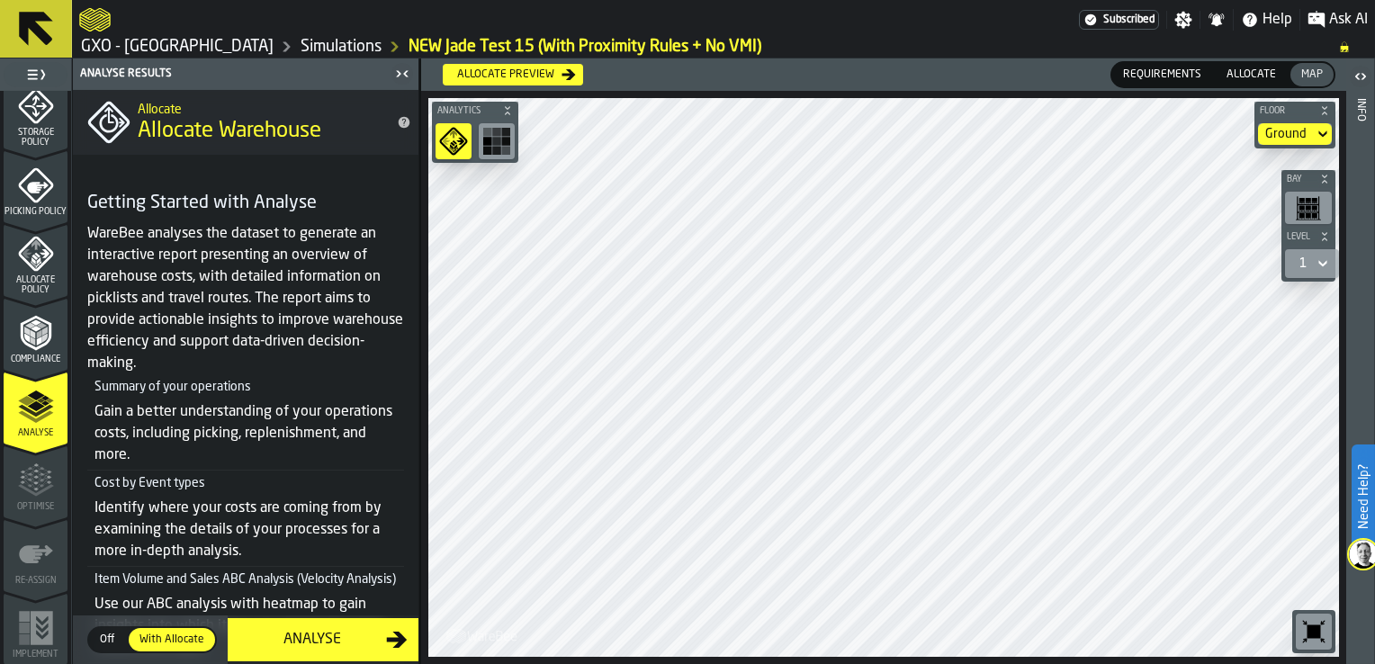
click at [1249, 70] on span "Allocate" at bounding box center [1251, 75] width 64 height 16
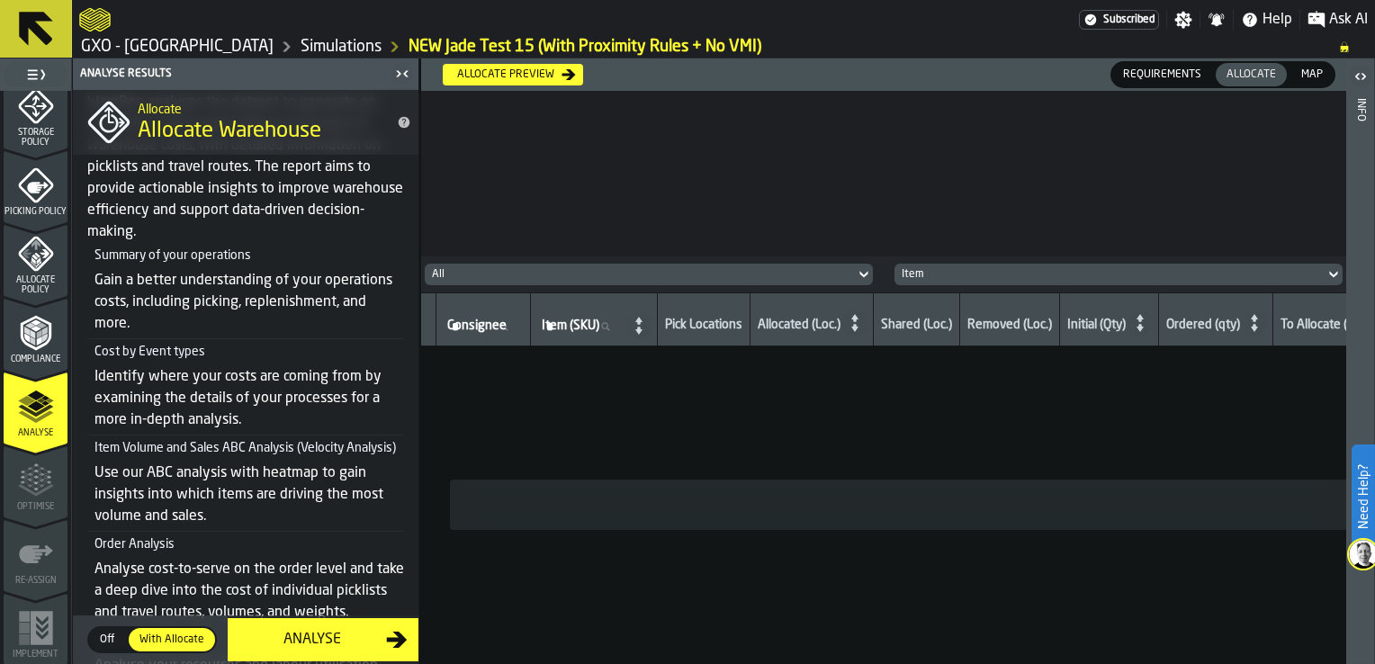
scroll to position [342, 0]
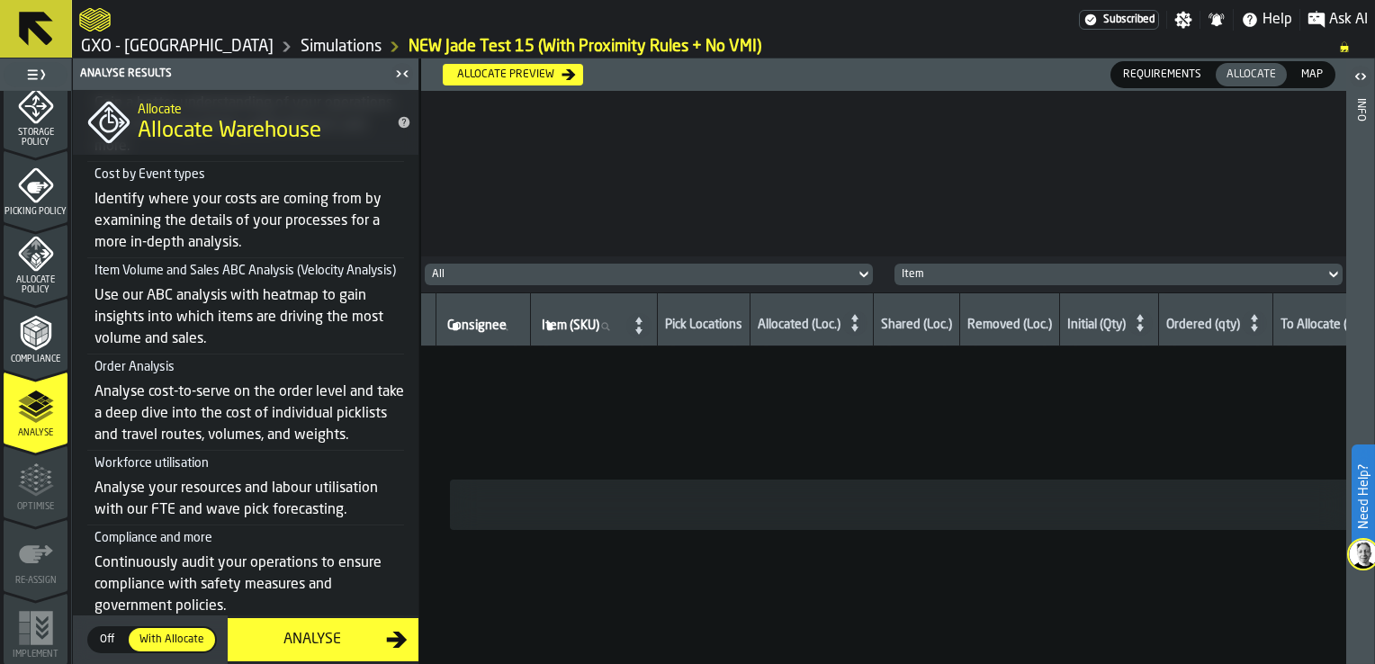
click at [488, 71] on div "Allocate preview" at bounding box center [506, 74] width 112 height 13
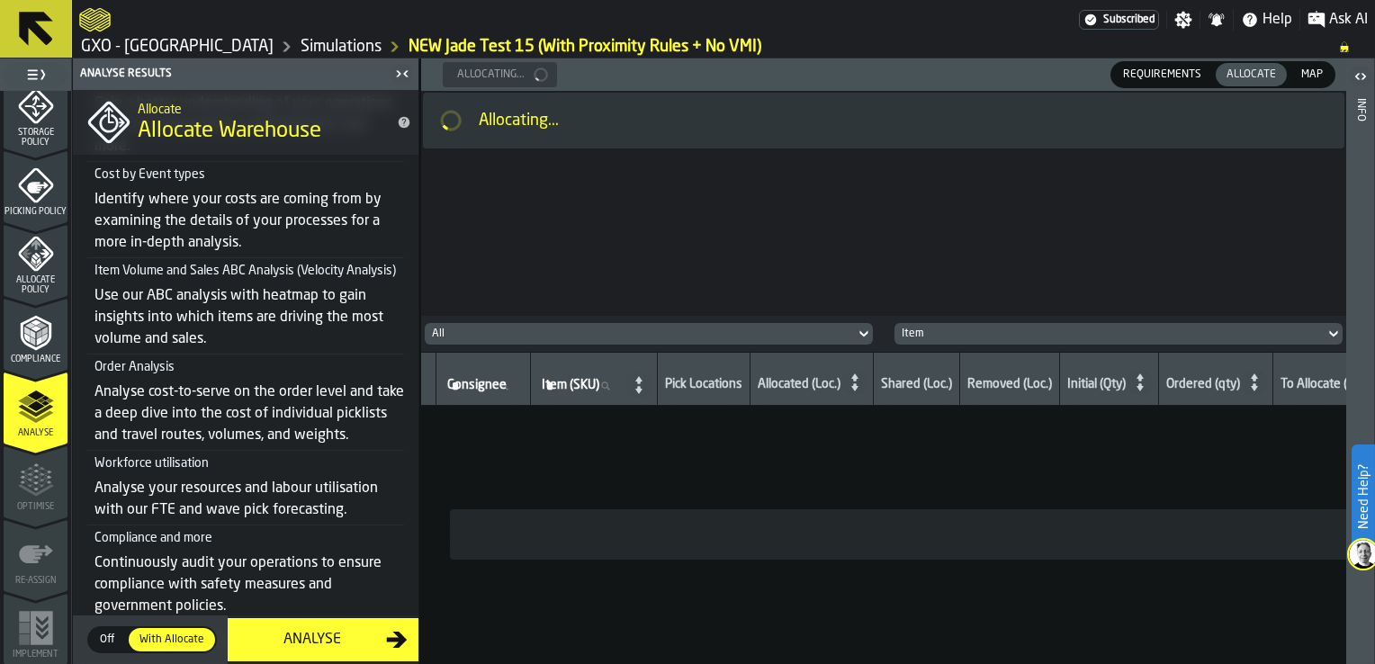
click at [300, 37] on link "Simulations" at bounding box center [340, 47] width 81 height 20
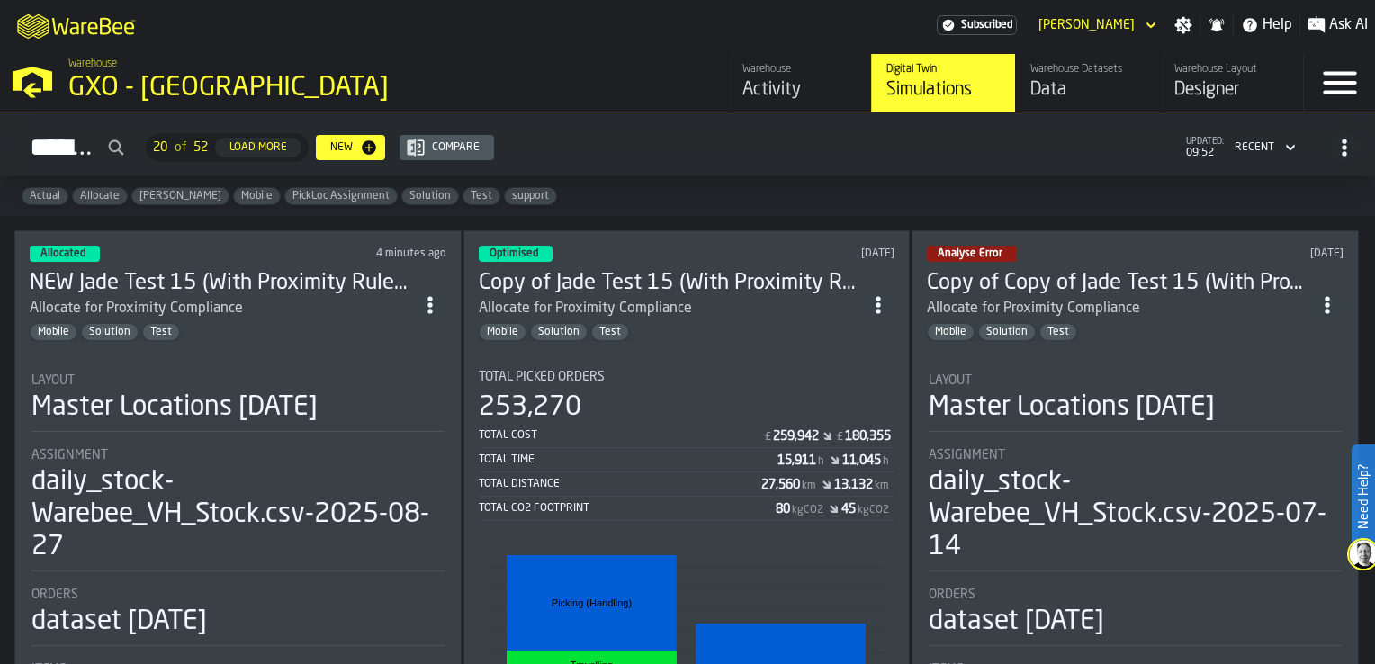
scroll to position [180, 0]
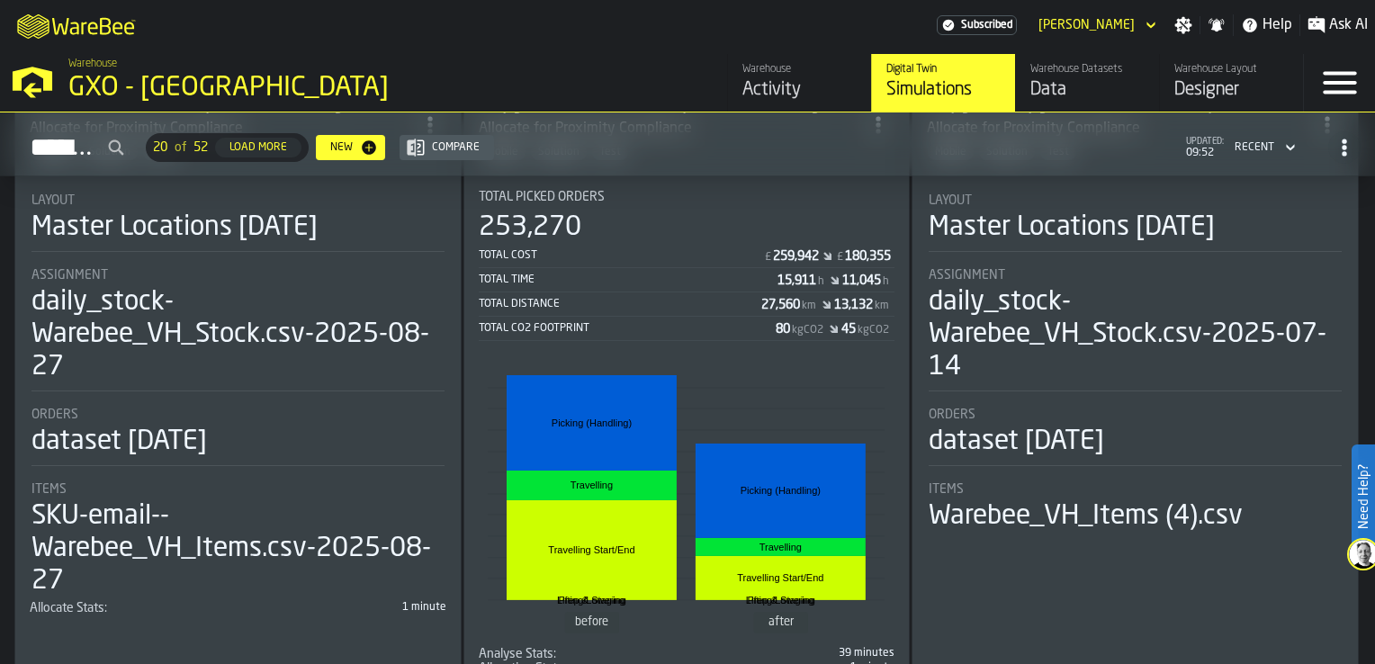
click at [279, 300] on div "daily_stock-Warebee_VH_Stock.csv-2025-08-27" at bounding box center [237, 334] width 413 height 97
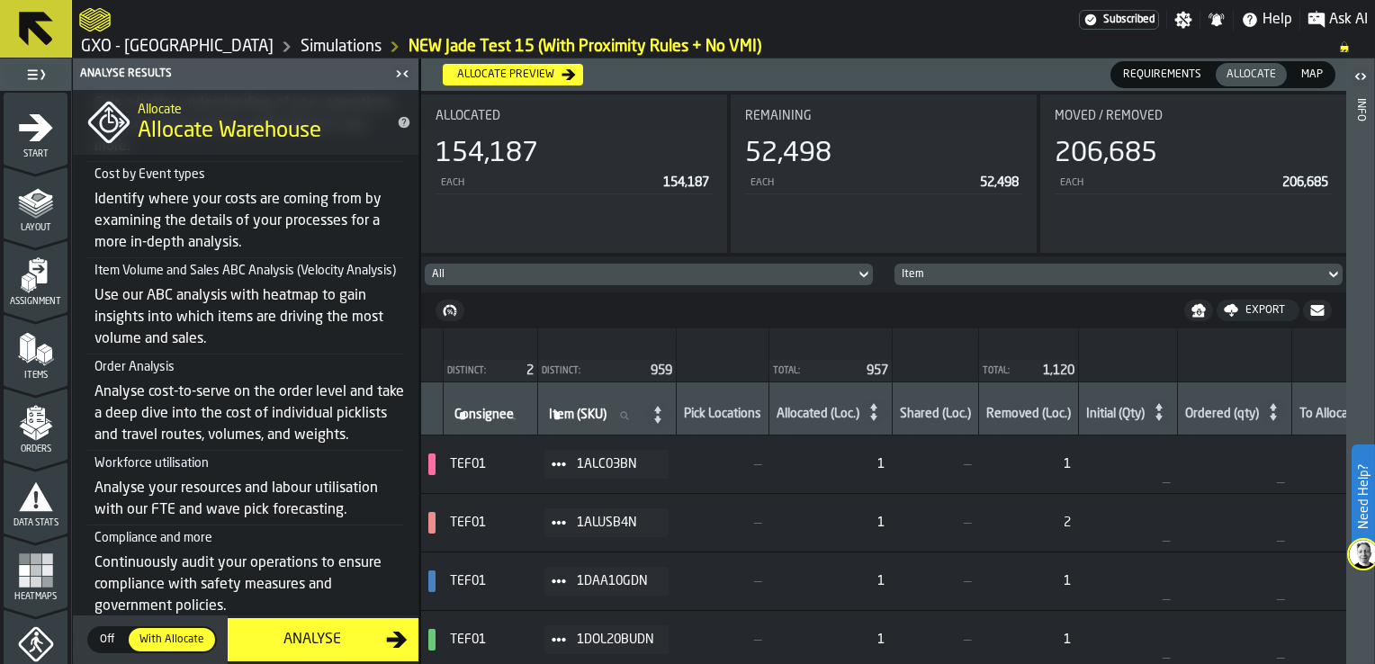
scroll to position [342, 0]
click at [305, 649] on div "Analyse" at bounding box center [312, 640] width 148 height 22
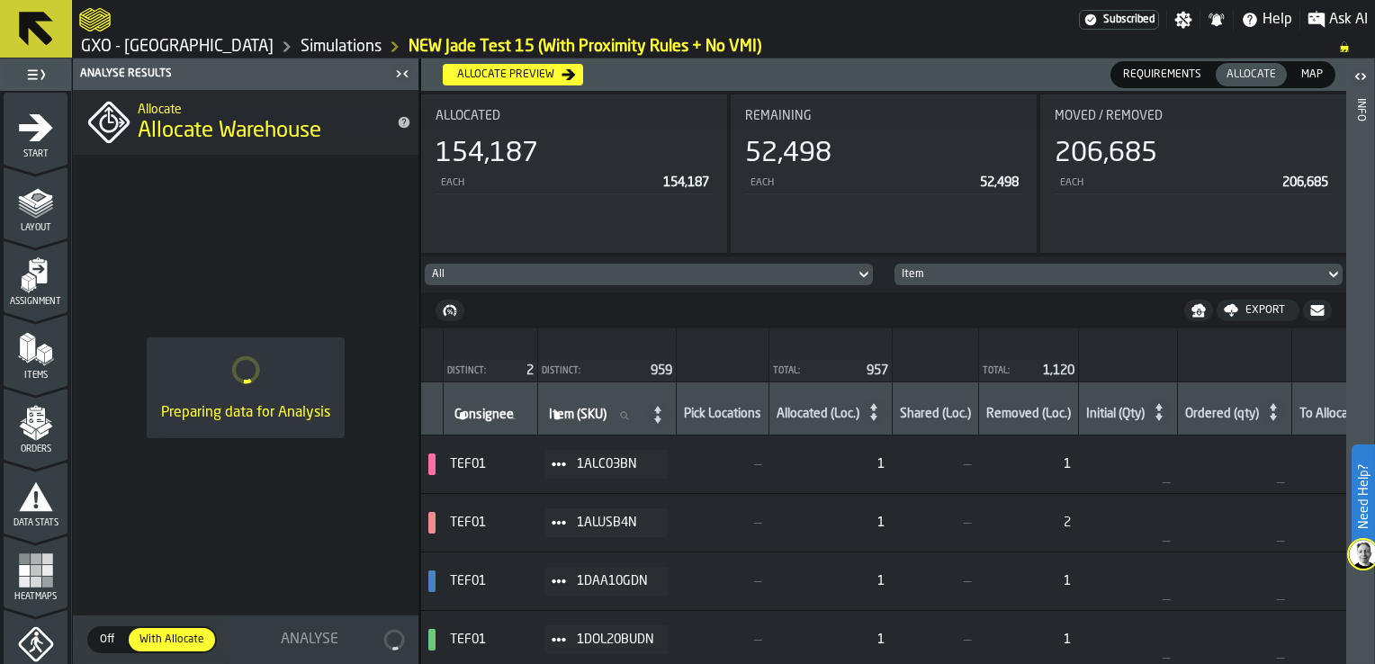
scroll to position [0, 0]
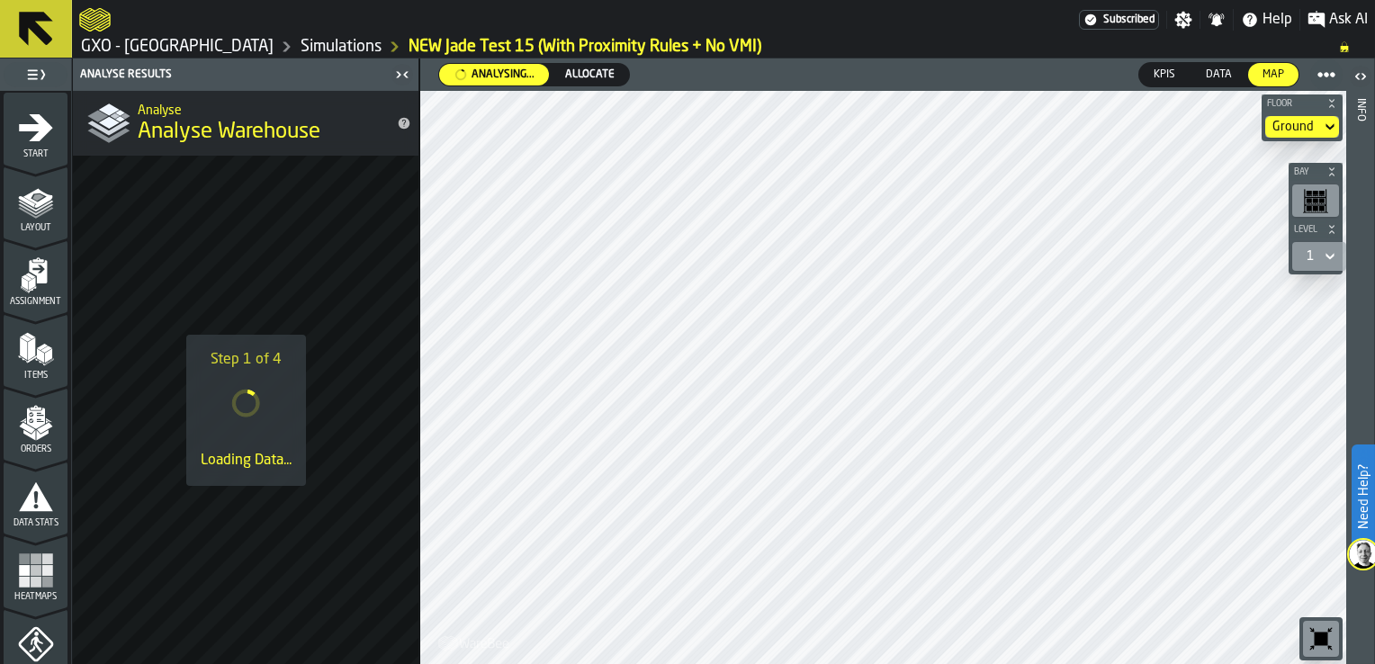
click at [308, 42] on link "Simulations" at bounding box center [340, 47] width 81 height 20
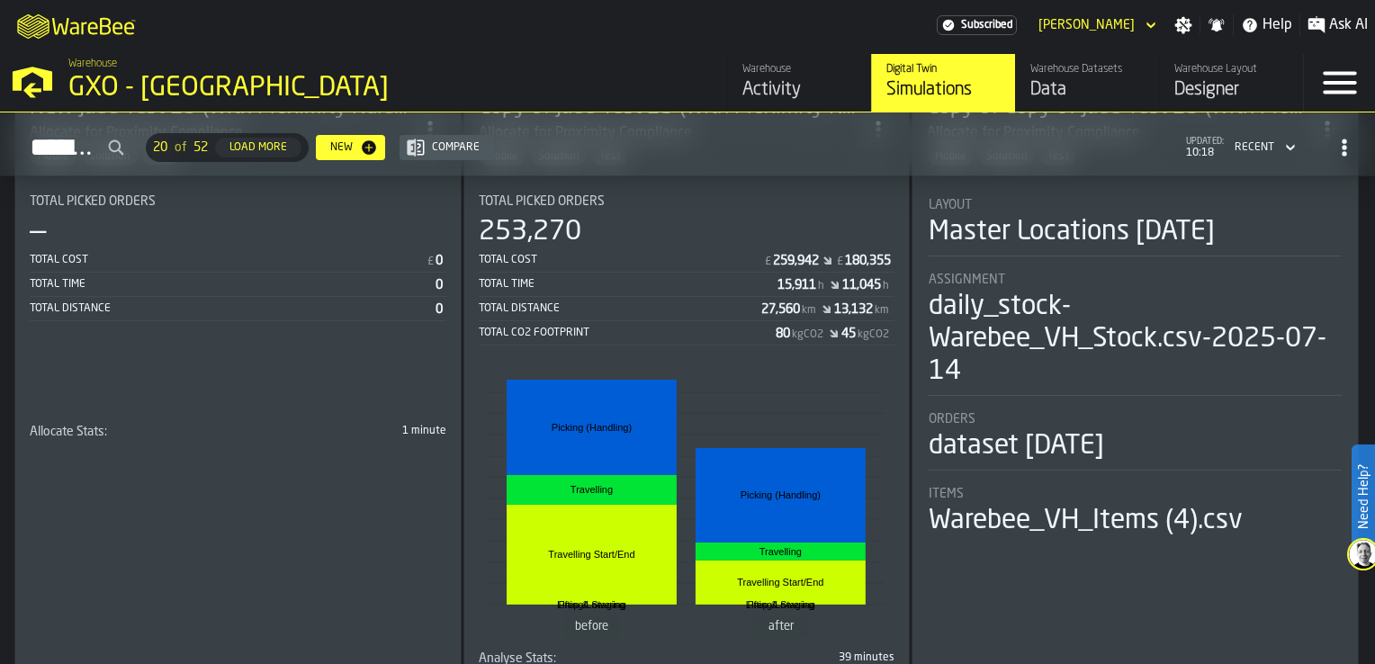
scroll to position [180, 0]
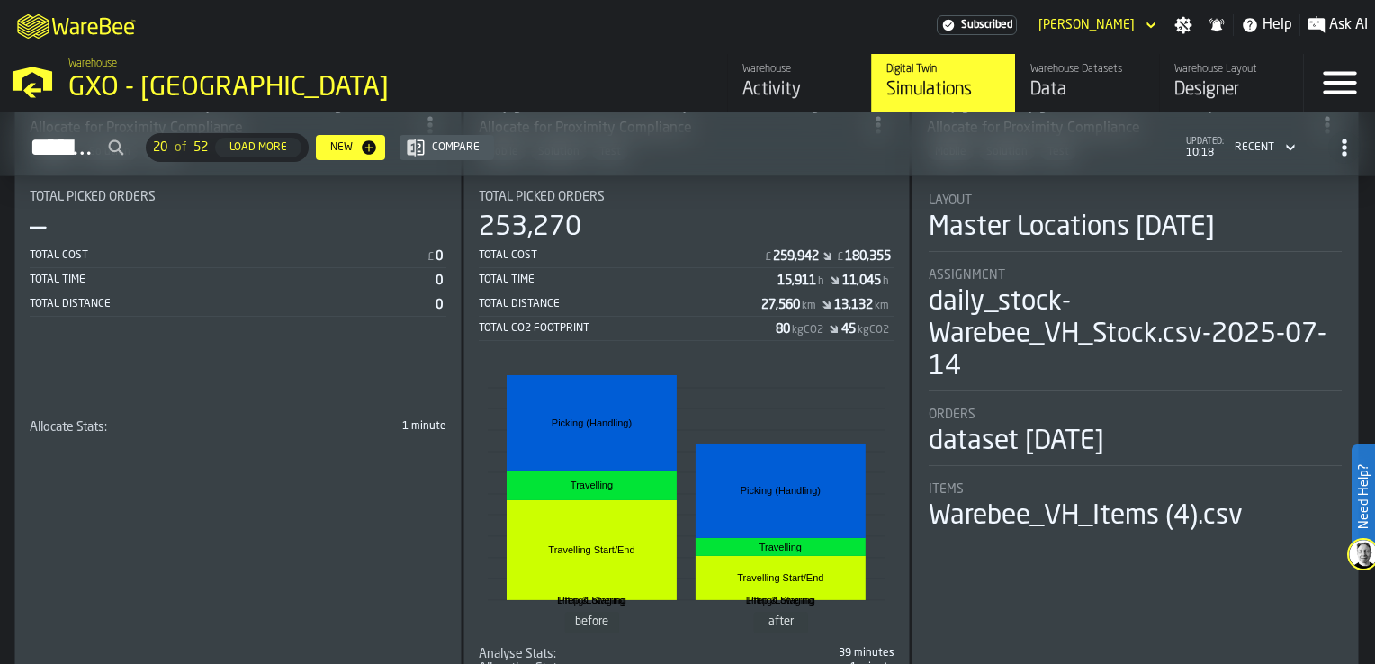
click at [292, 348] on div "Total Picked Orders — Total Cost £ 0 Total Time 0 Total Distance 0" at bounding box center [238, 279] width 417 height 179
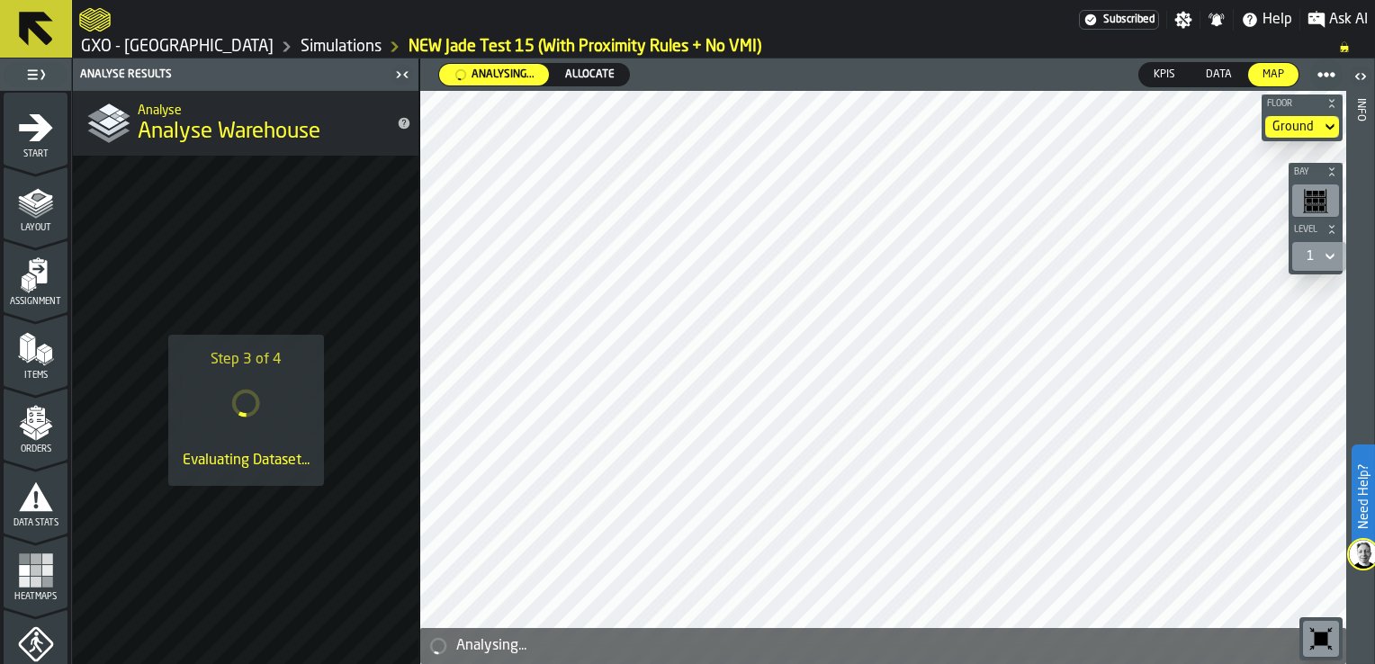
click at [307, 49] on link "Simulations" at bounding box center [340, 47] width 81 height 20
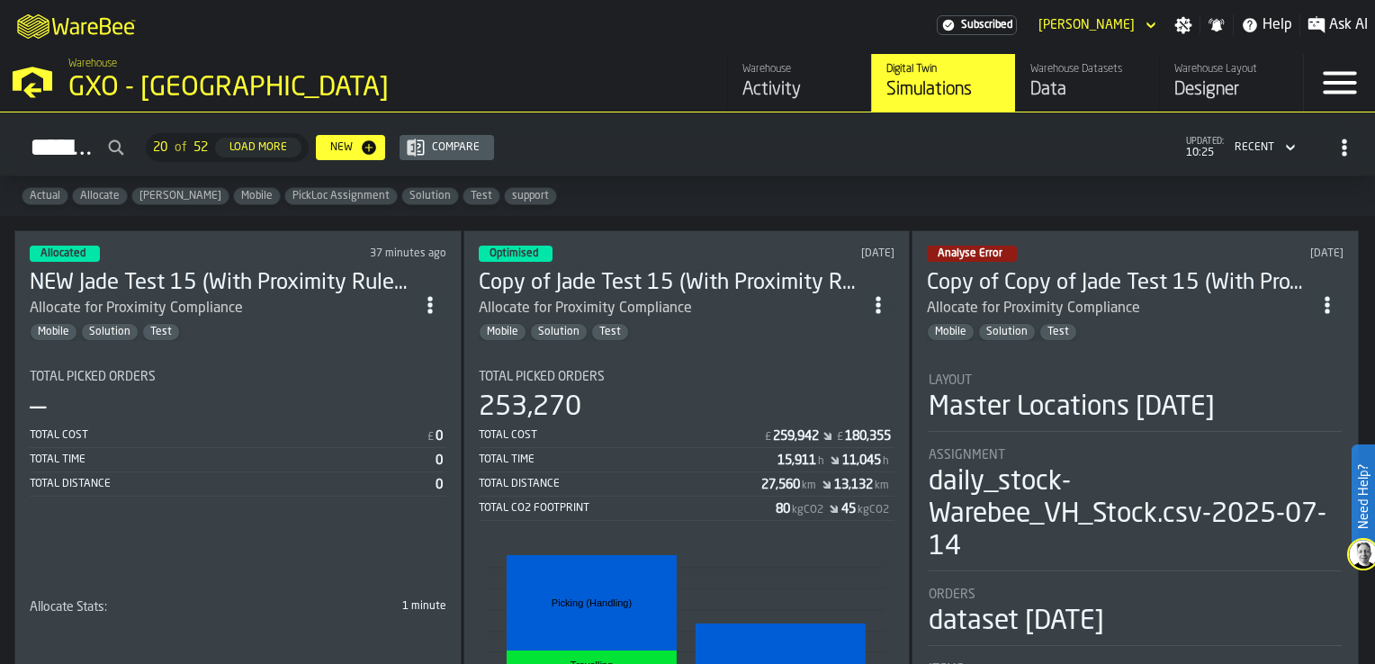
click at [284, 355] on section "Total Picked Orders — Total Cost £ 0 Total Time 0 Total Distance 0 Allocate Sta…" at bounding box center [238, 484] width 417 height 259
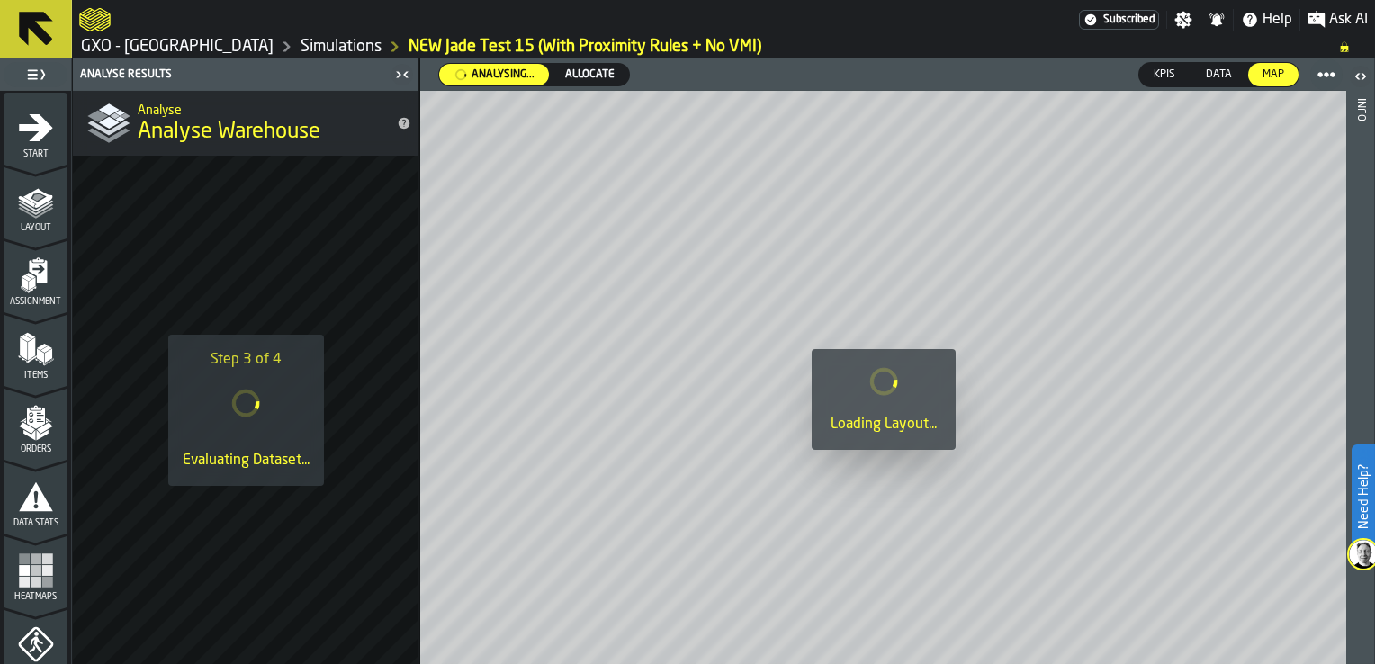
scroll to position [754, 0]
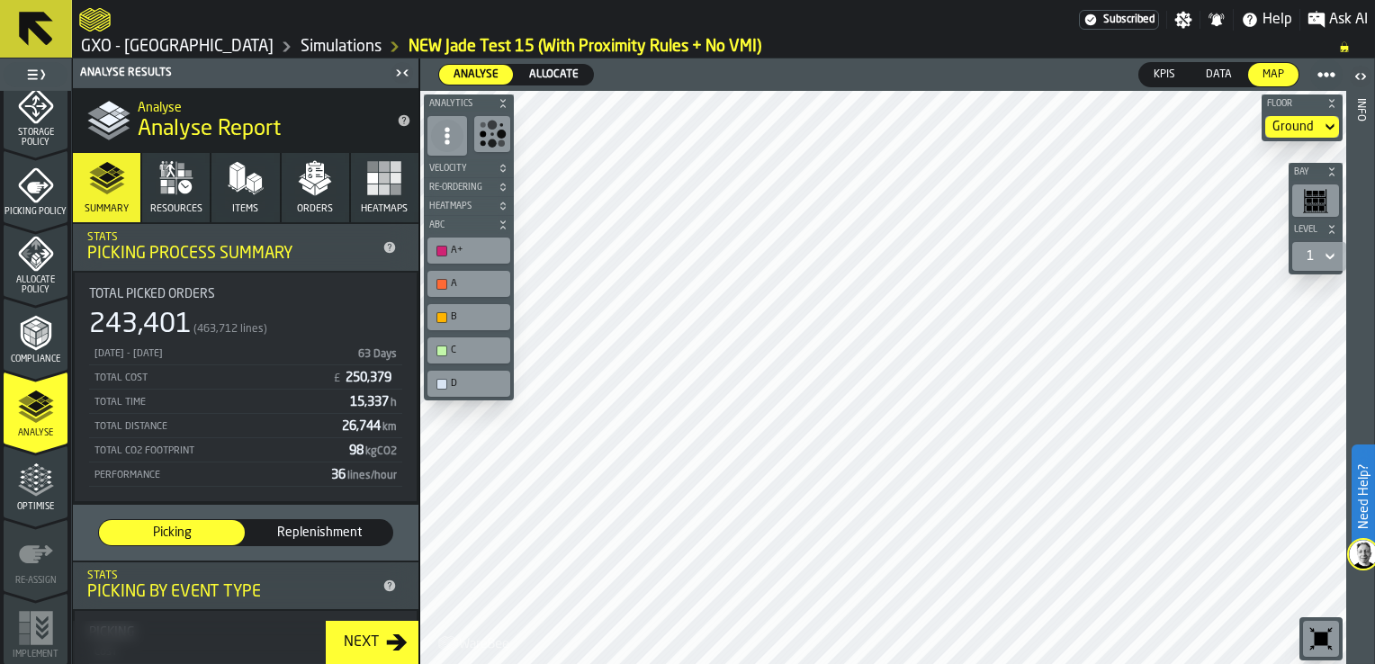
click at [22, 502] on span "Optimise" at bounding box center [36, 507] width 64 height 10
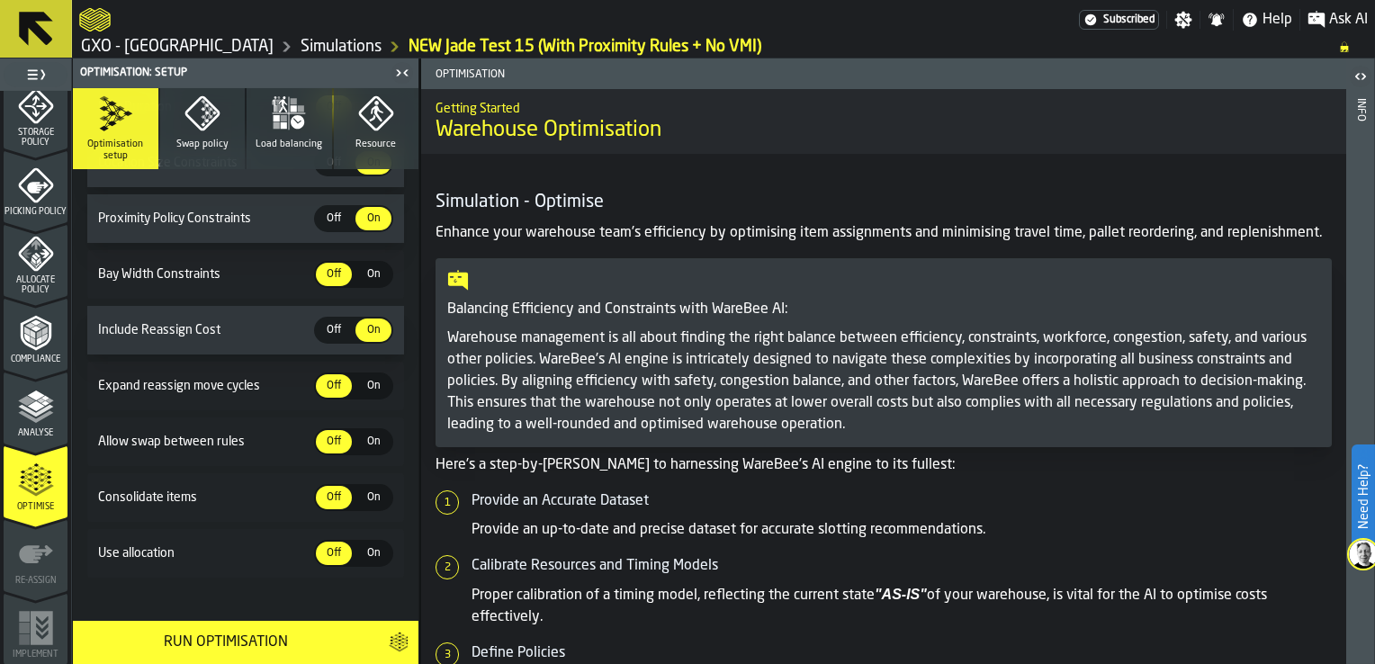
scroll to position [589, 0]
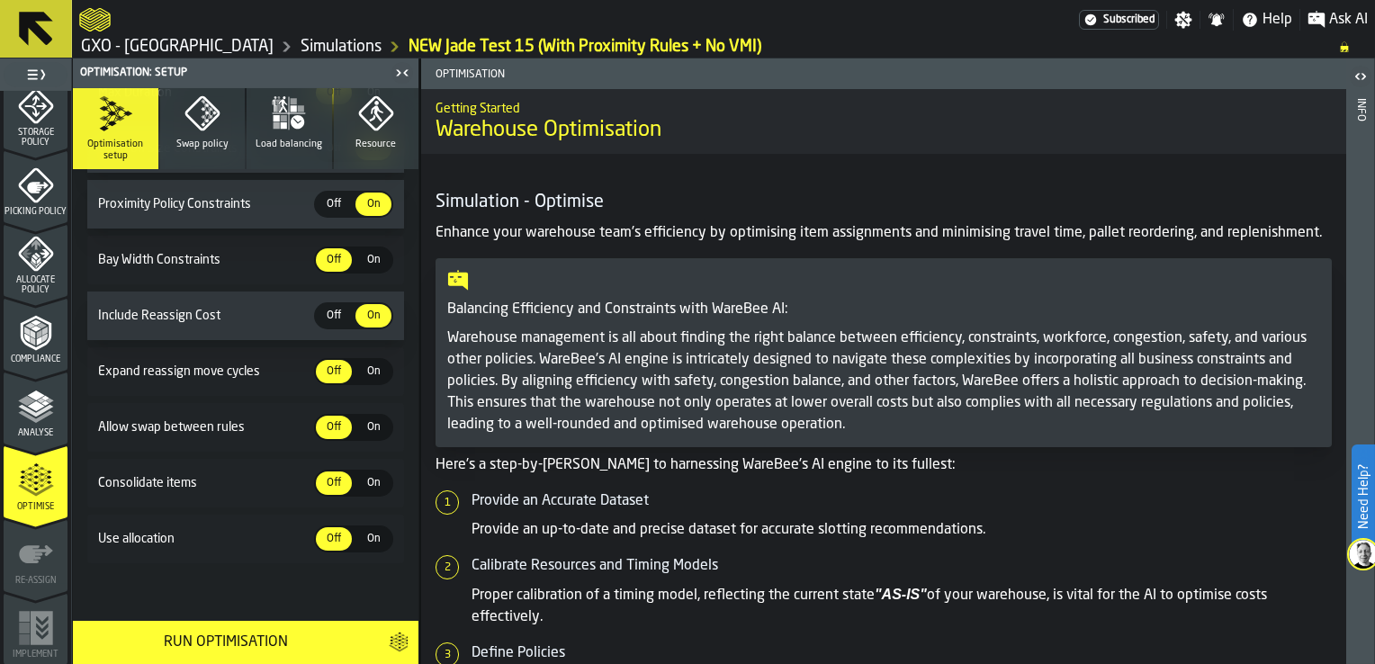
click at [204, 125] on icon "button" at bounding box center [201, 113] width 35 height 35
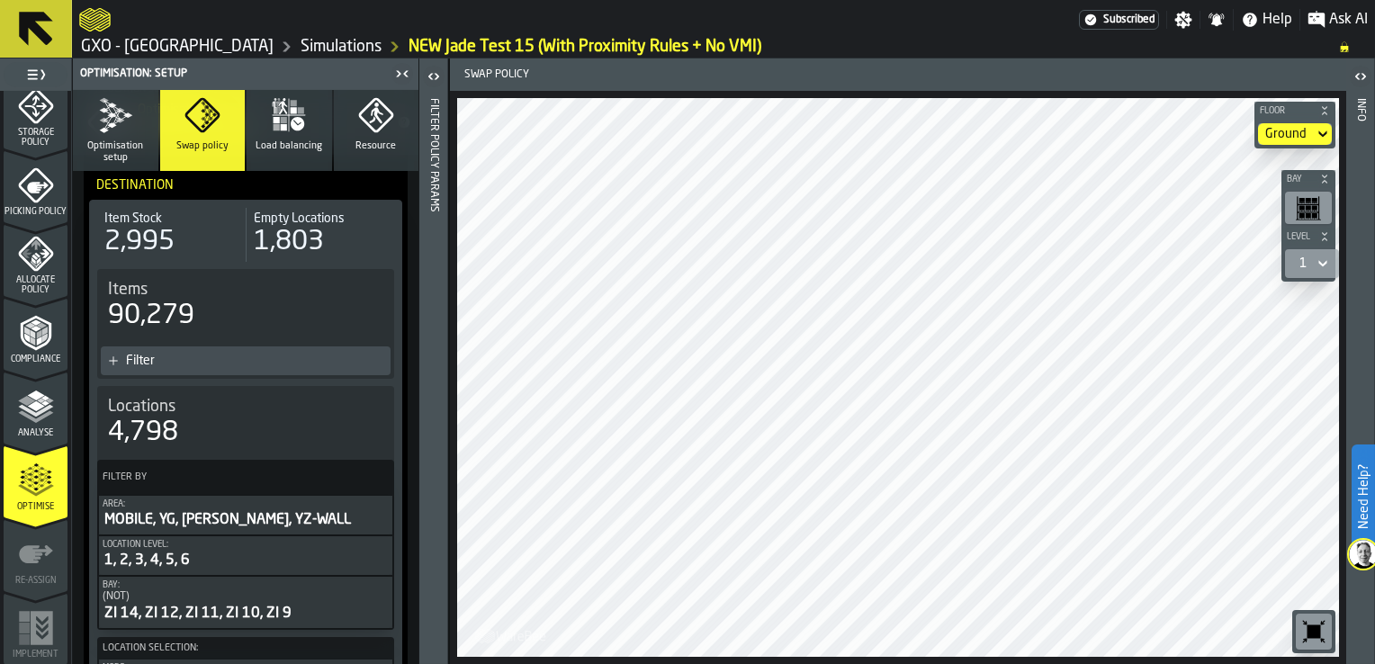
scroll to position [810, 0]
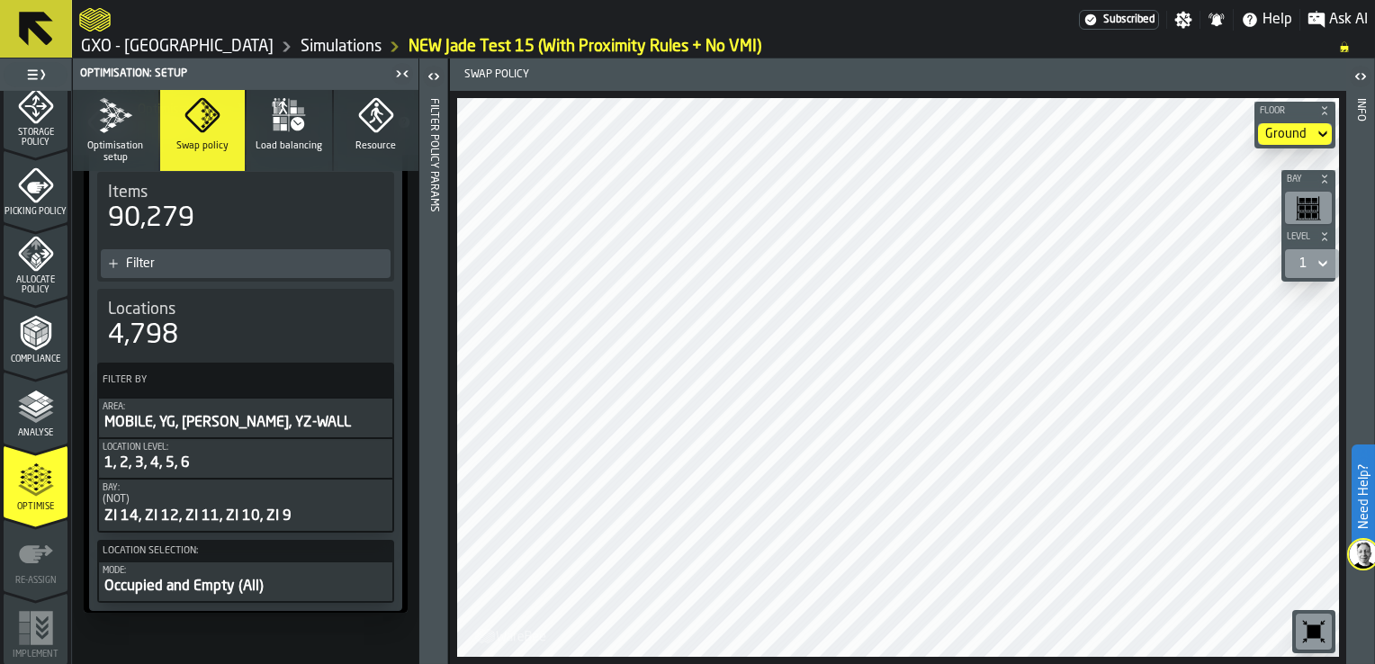
click at [124, 151] on span "Optimisation setup" at bounding box center [115, 151] width 71 height 23
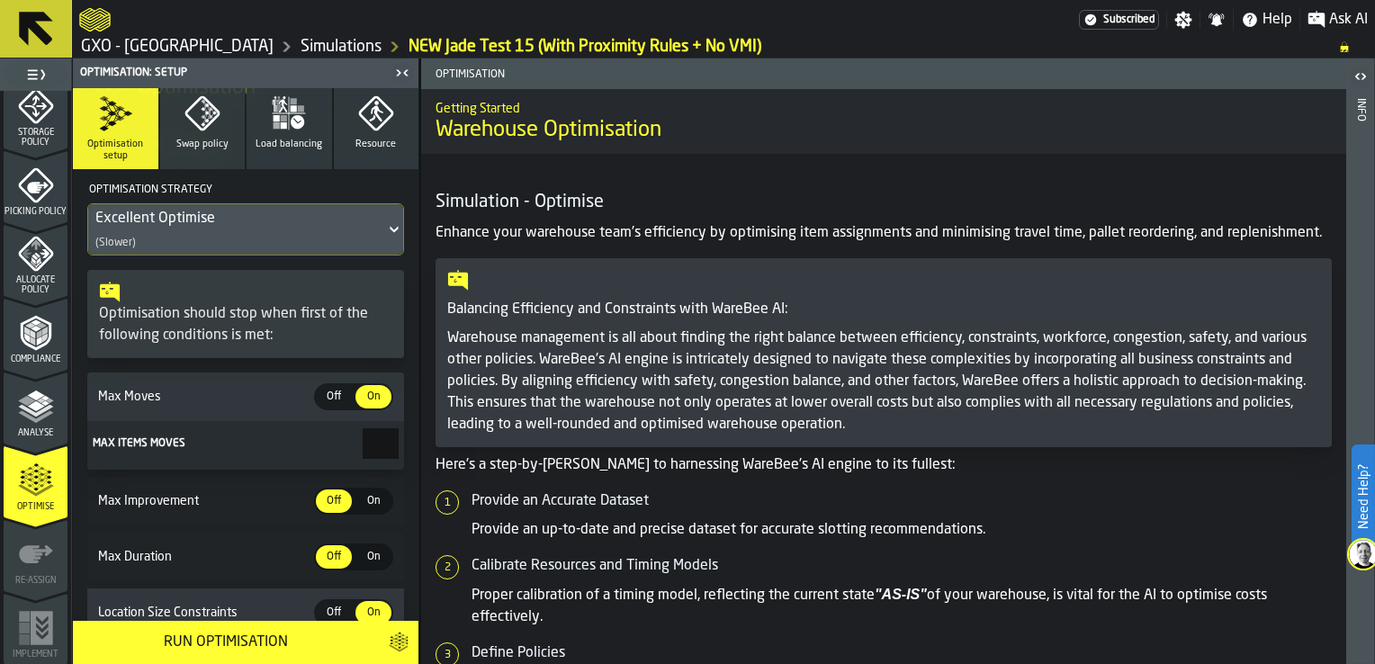
scroll to position [0, 0]
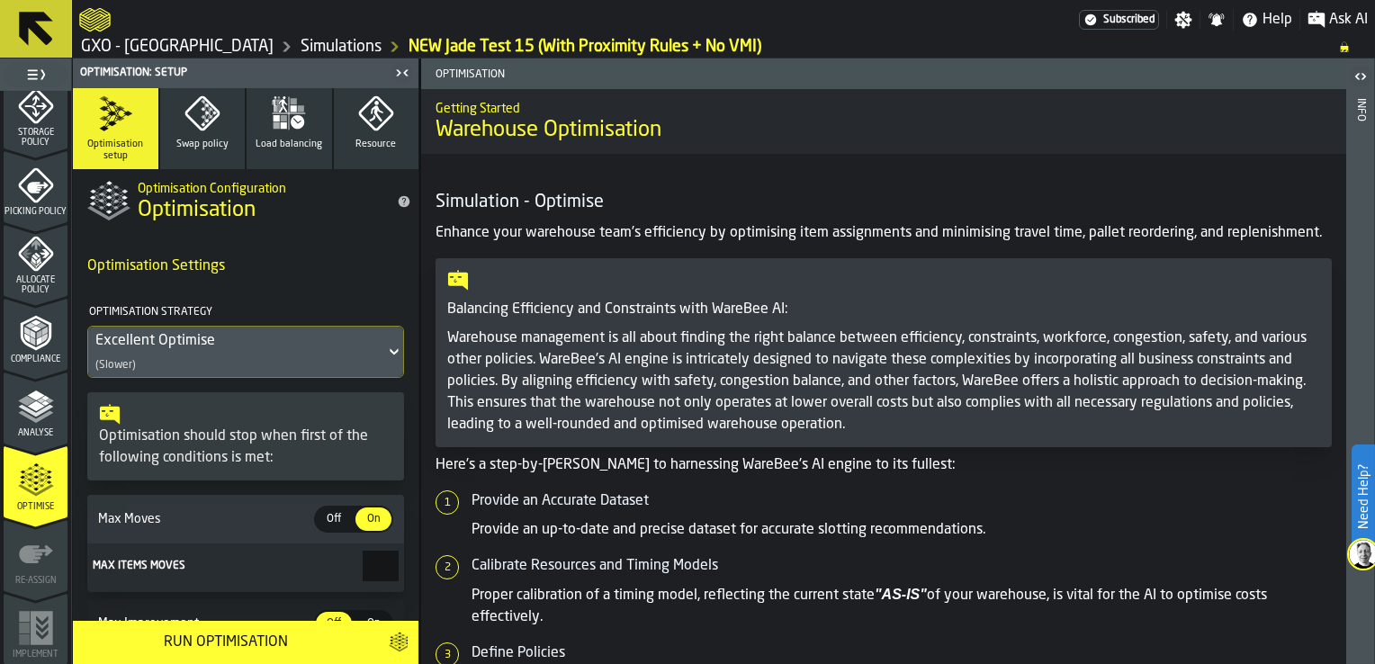
click at [286, 348] on div "Excellent Optimise" at bounding box center [236, 341] width 282 height 22
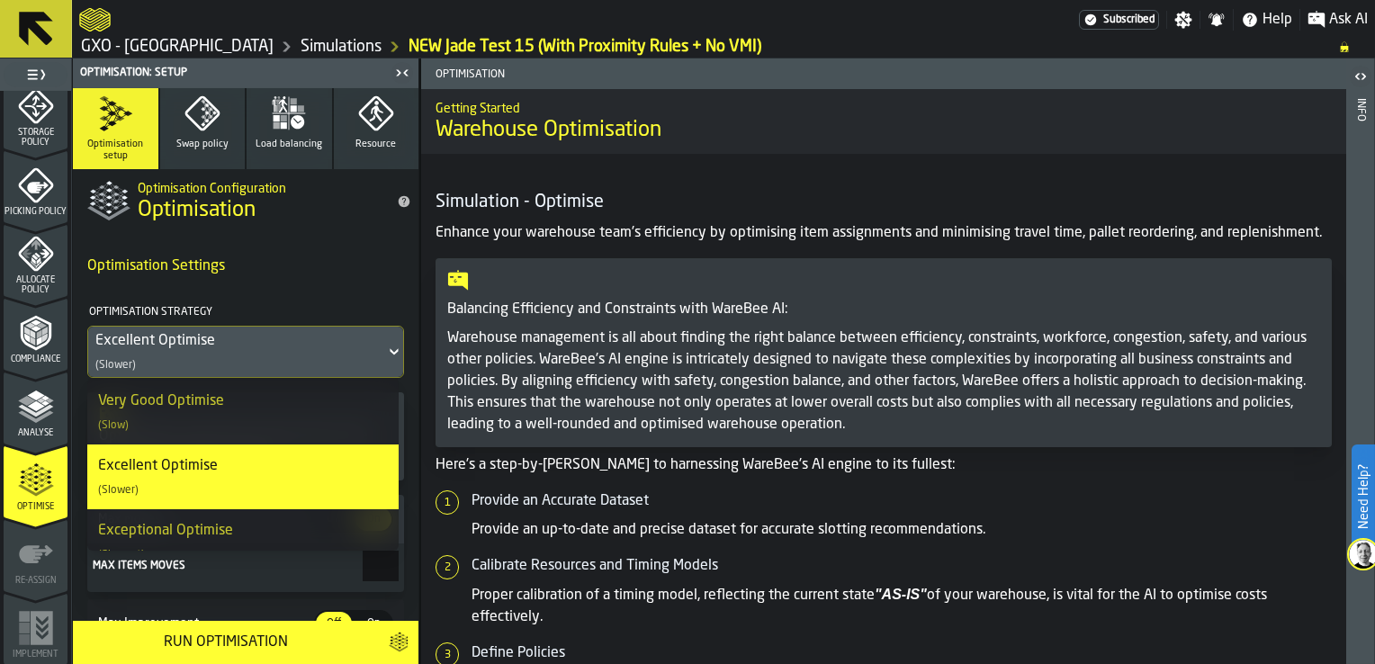
scroll to position [348, 0]
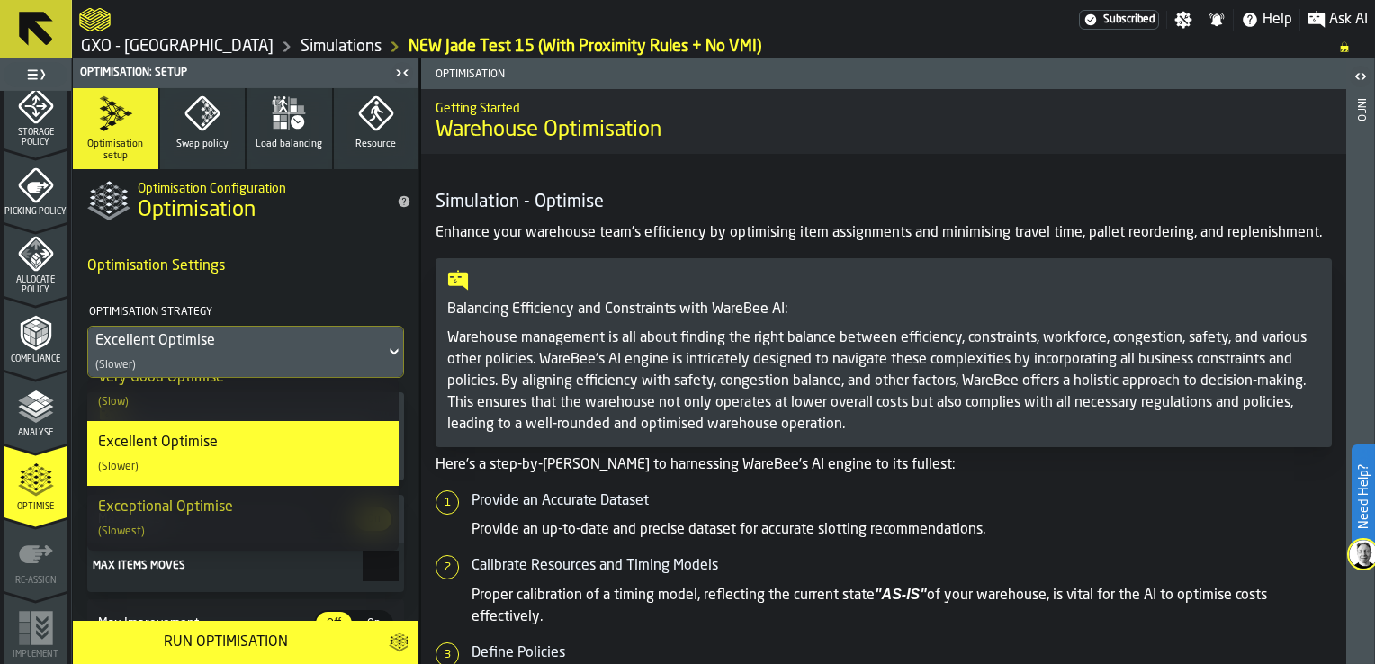
click at [218, 636] on div "Run Optimisation" at bounding box center [225, 643] width 283 height 22
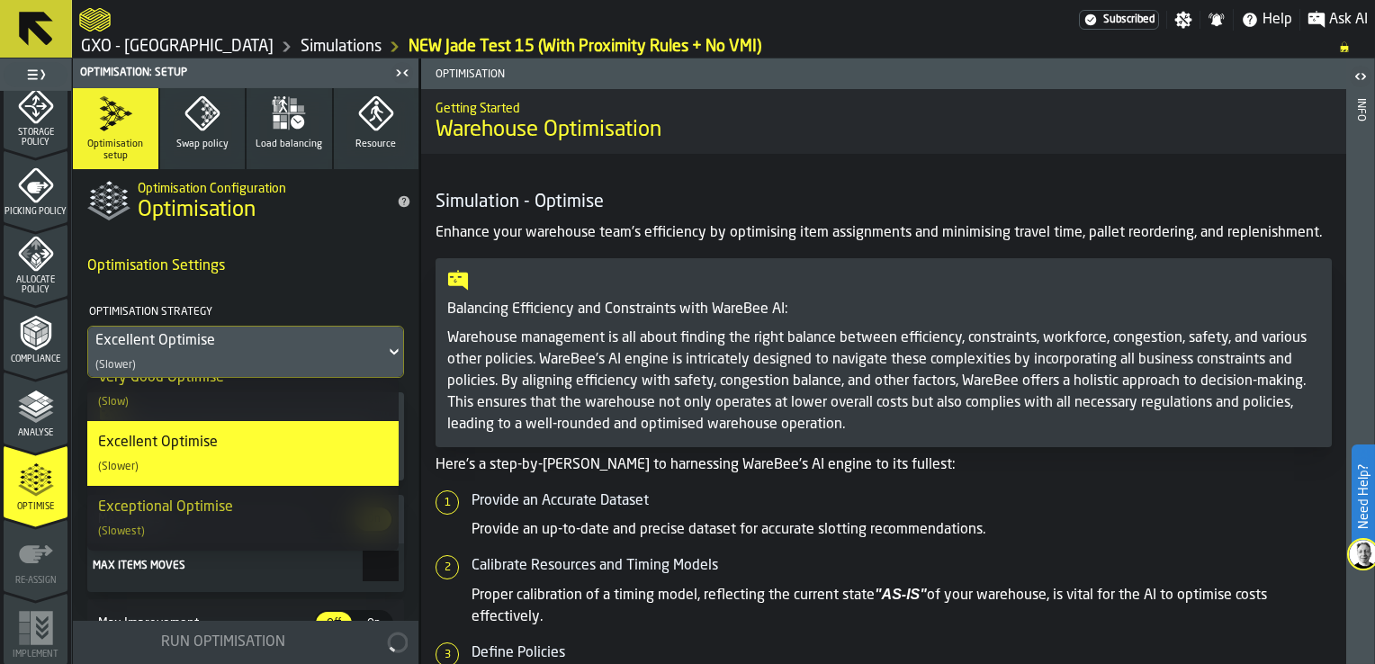
click at [355, 351] on div "Excellent Optimise" at bounding box center [236, 341] width 282 height 22
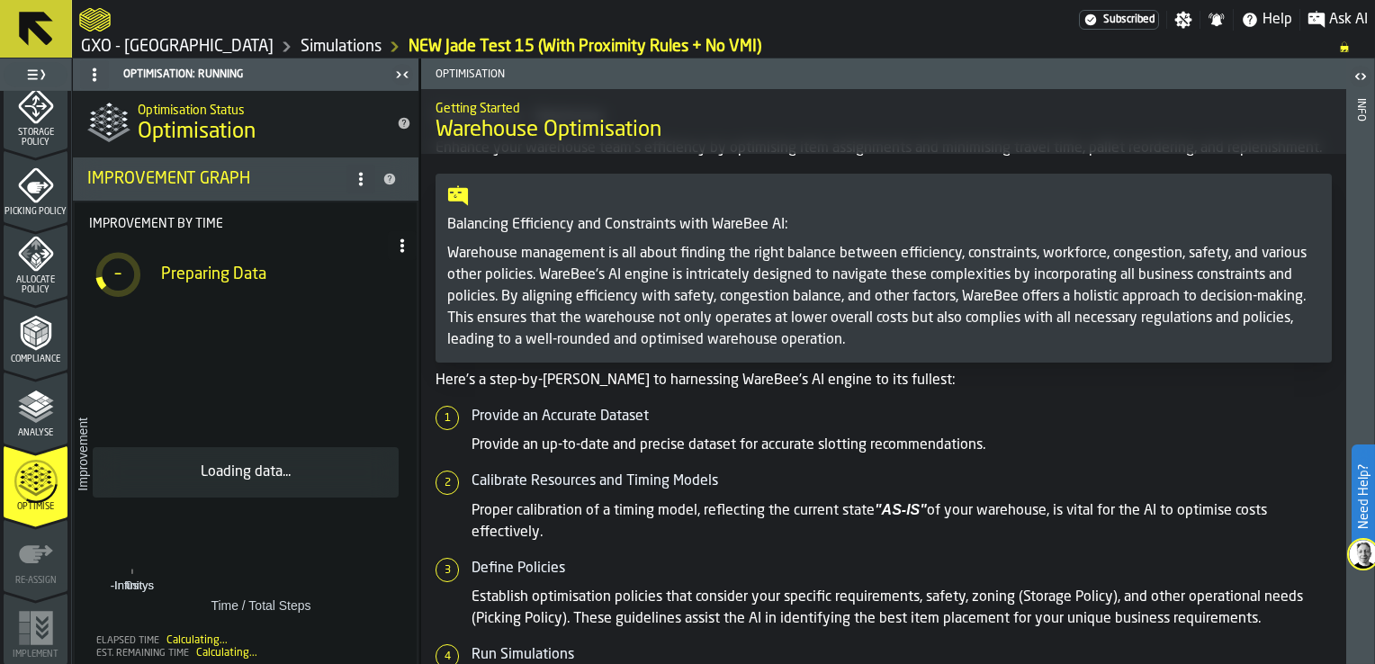
scroll to position [180, 0]
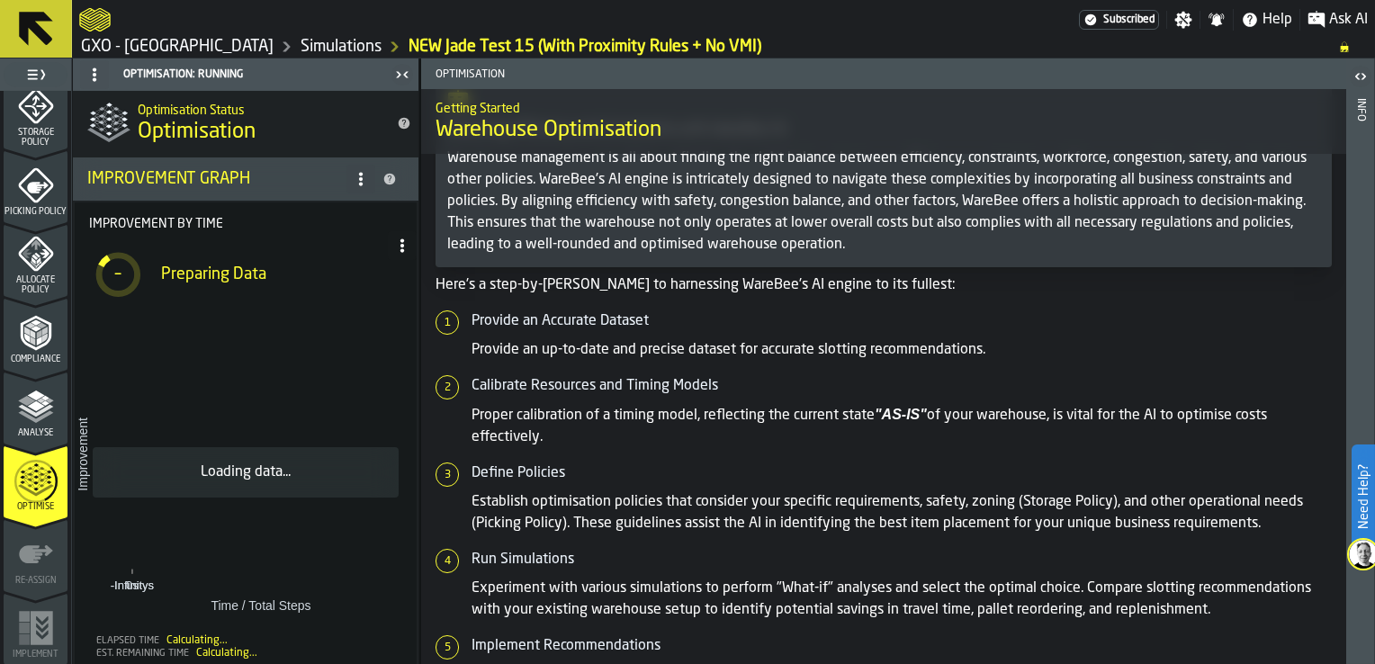
click at [323, 402] on rect at bounding box center [242, 472] width 329 height 302
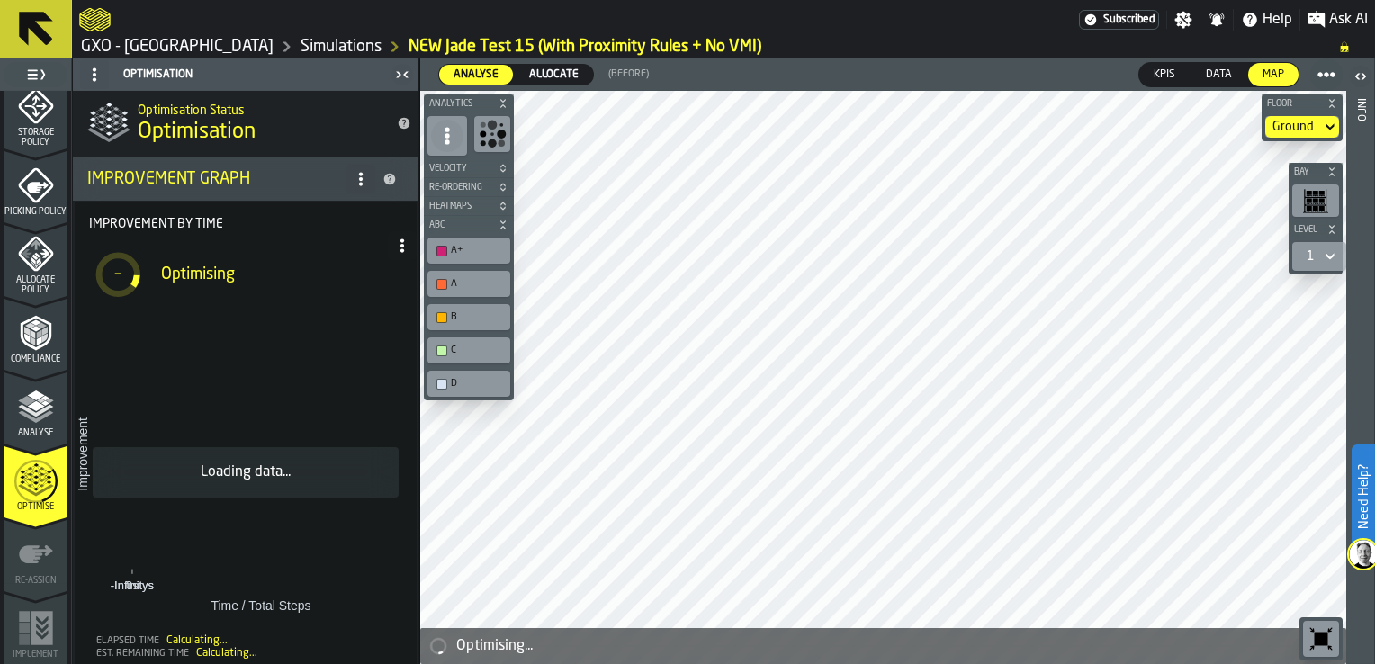
scroll to position [90, 0]
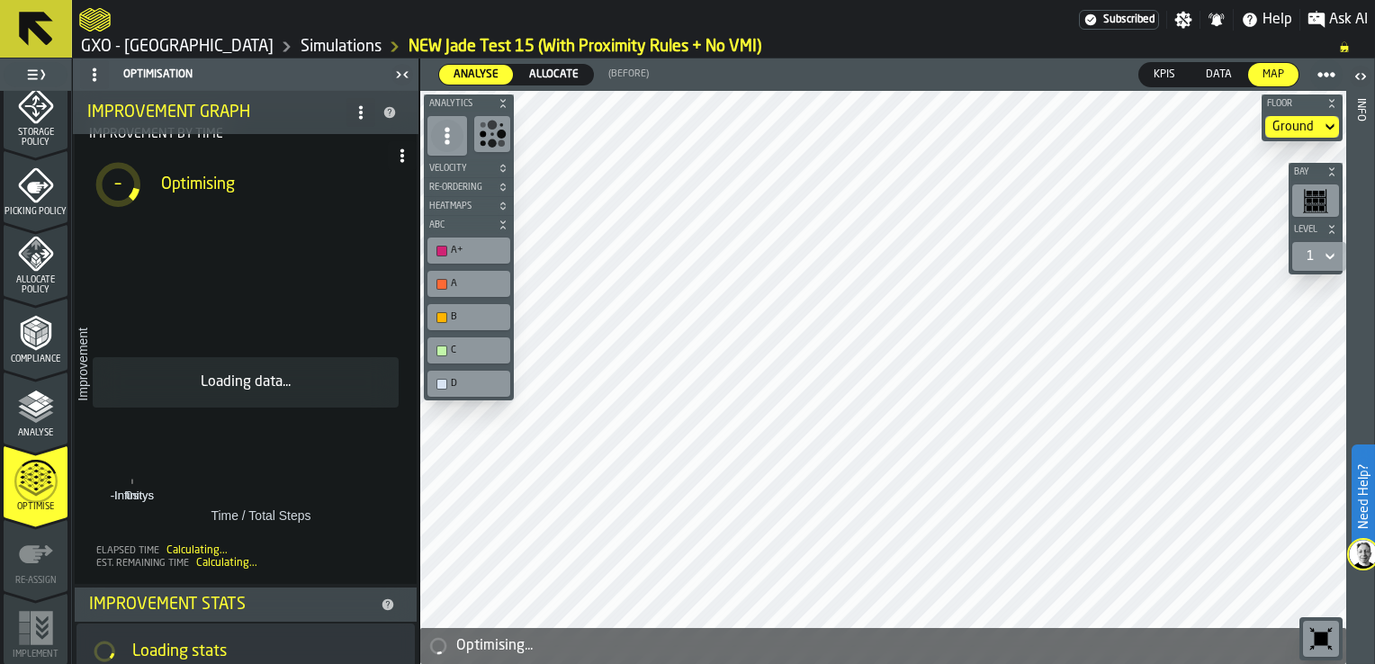
click at [272, 337] on rect at bounding box center [242, 382] width 329 height 302
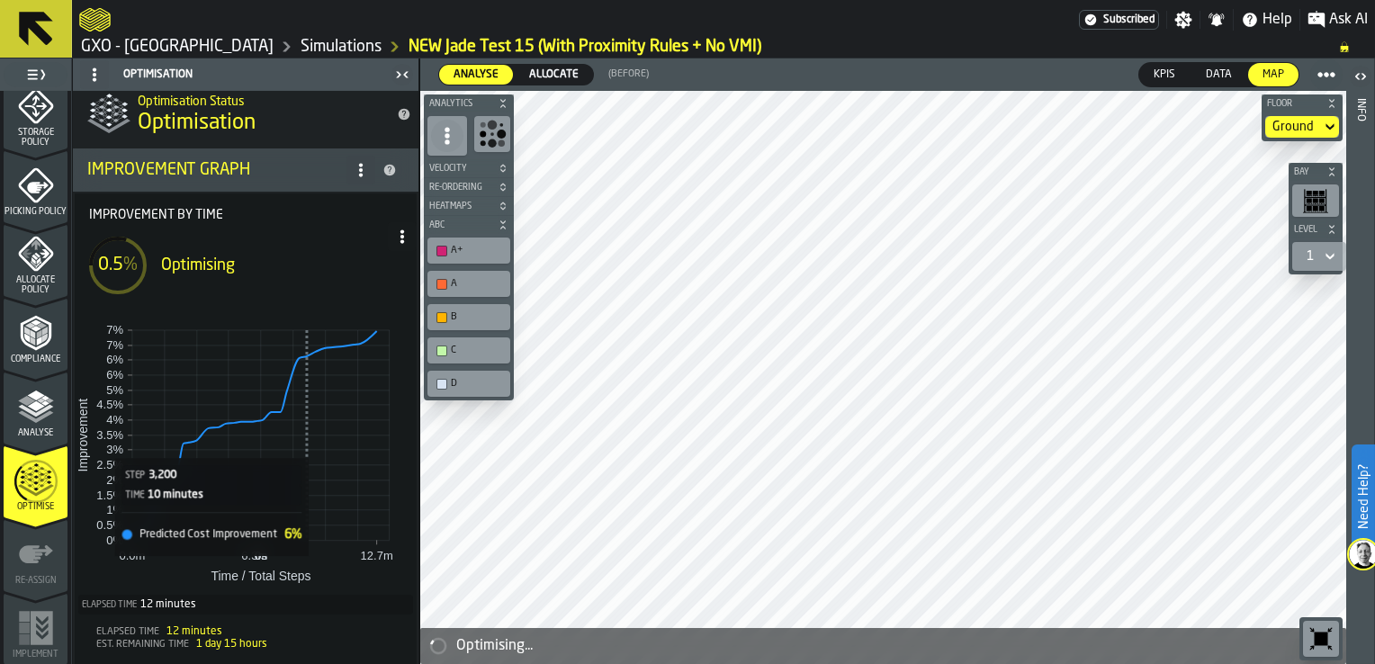
scroll to position [0, 0]
